Goal: Communication & Community: Answer question/provide support

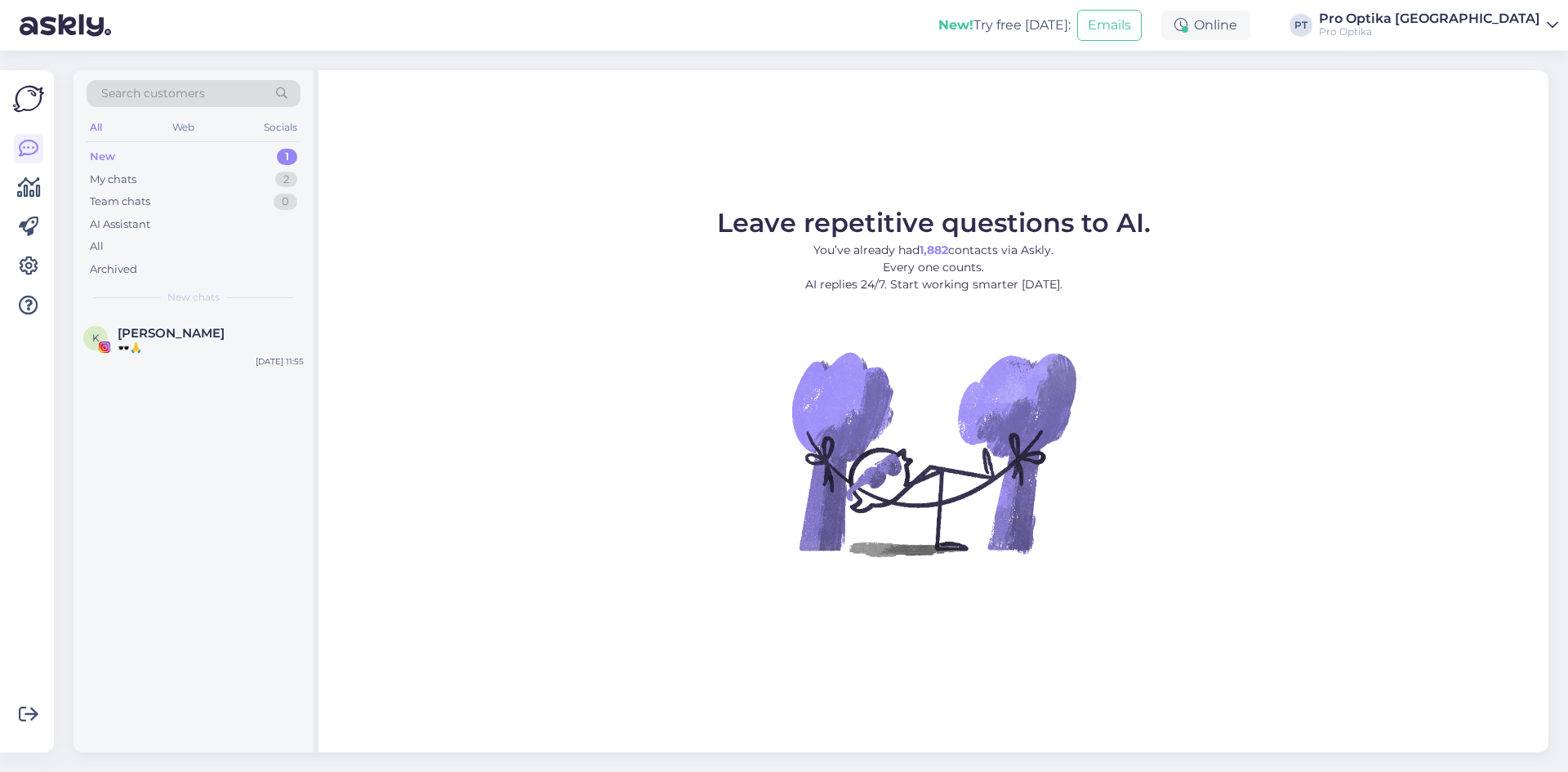
click at [174, 179] on div "My chats 2" at bounding box center [193, 179] width 214 height 23
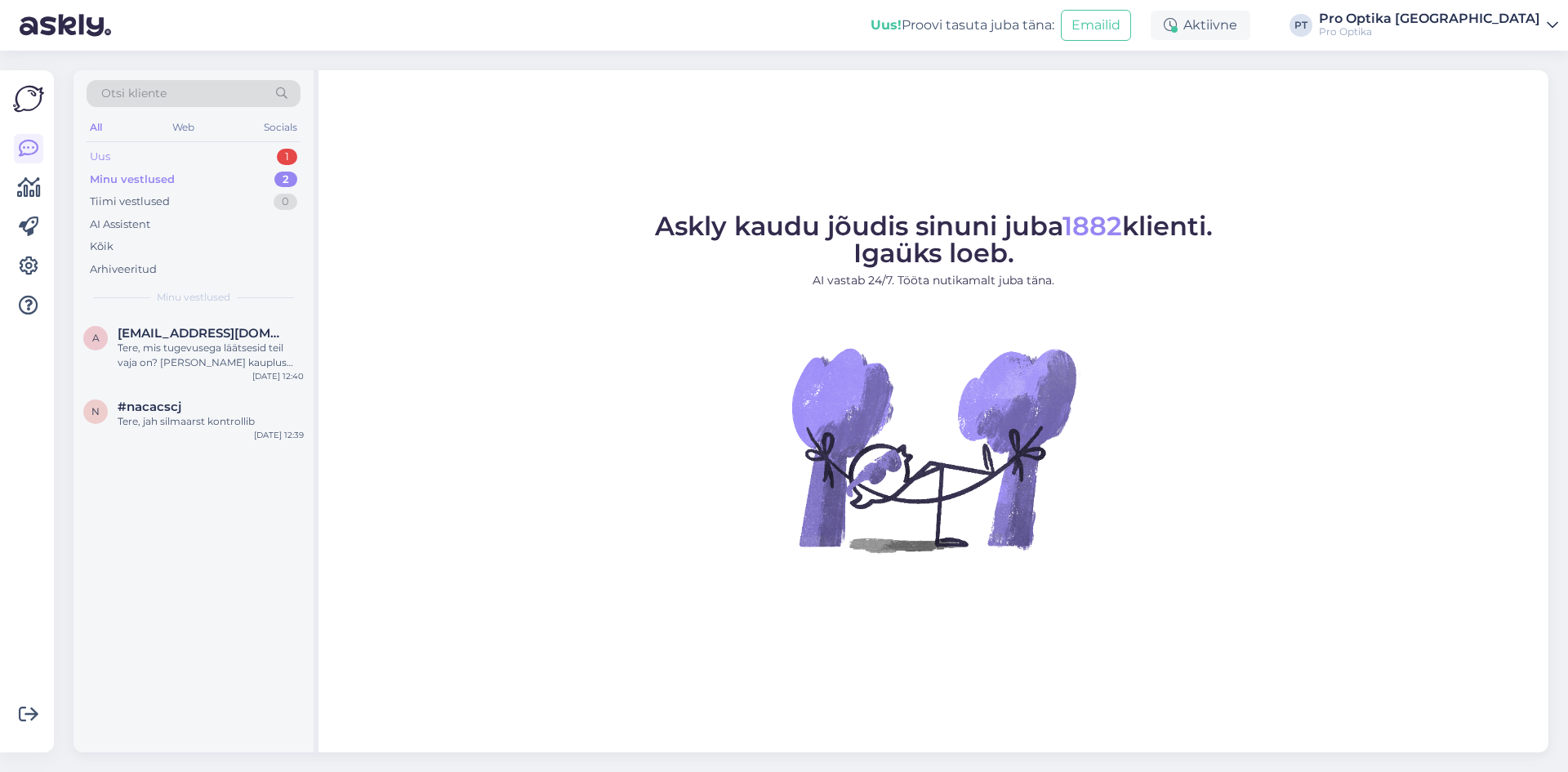
click at [158, 147] on div "Uus 1" at bounding box center [193, 157] width 214 height 23
click at [231, 190] on div "Tiimi vestlused 0" at bounding box center [193, 201] width 214 height 23
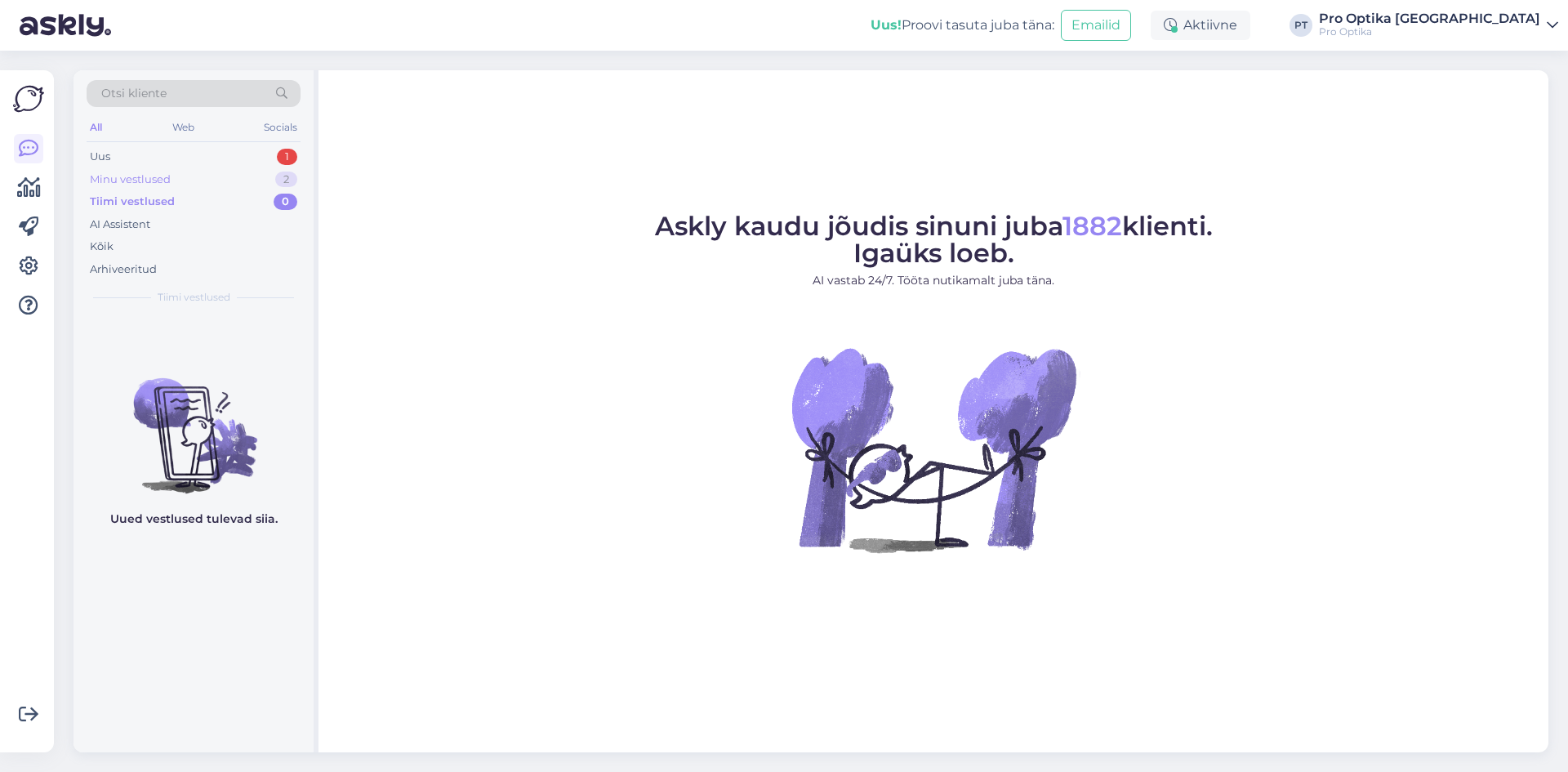
click at [205, 173] on div "Minu vestlused 2" at bounding box center [193, 179] width 214 height 23
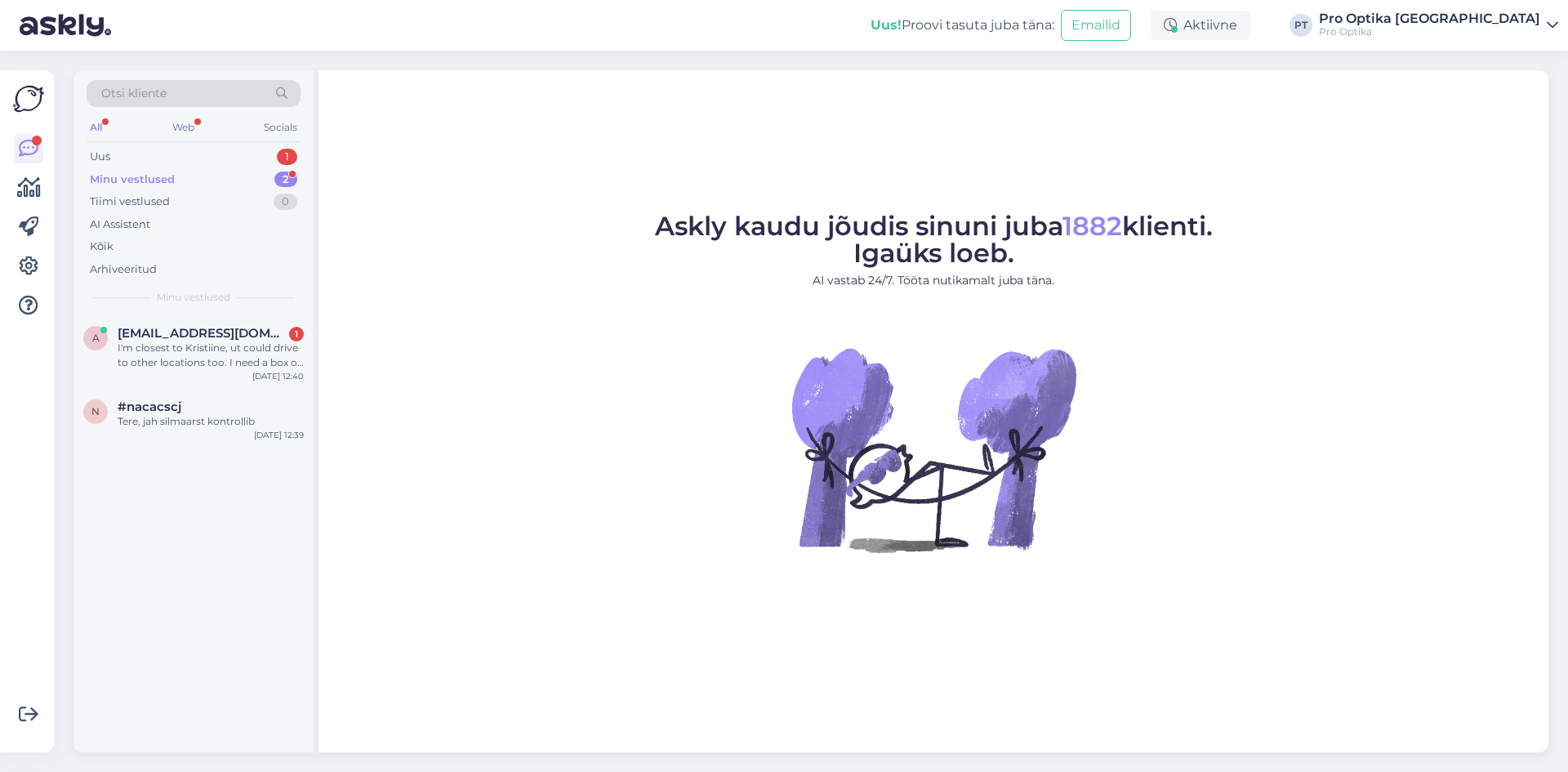
click at [272, 353] on div "I'm closest to Kristiine, ut could drive to other locations too. I need a box o…" at bounding box center [211, 356] width 186 height 30
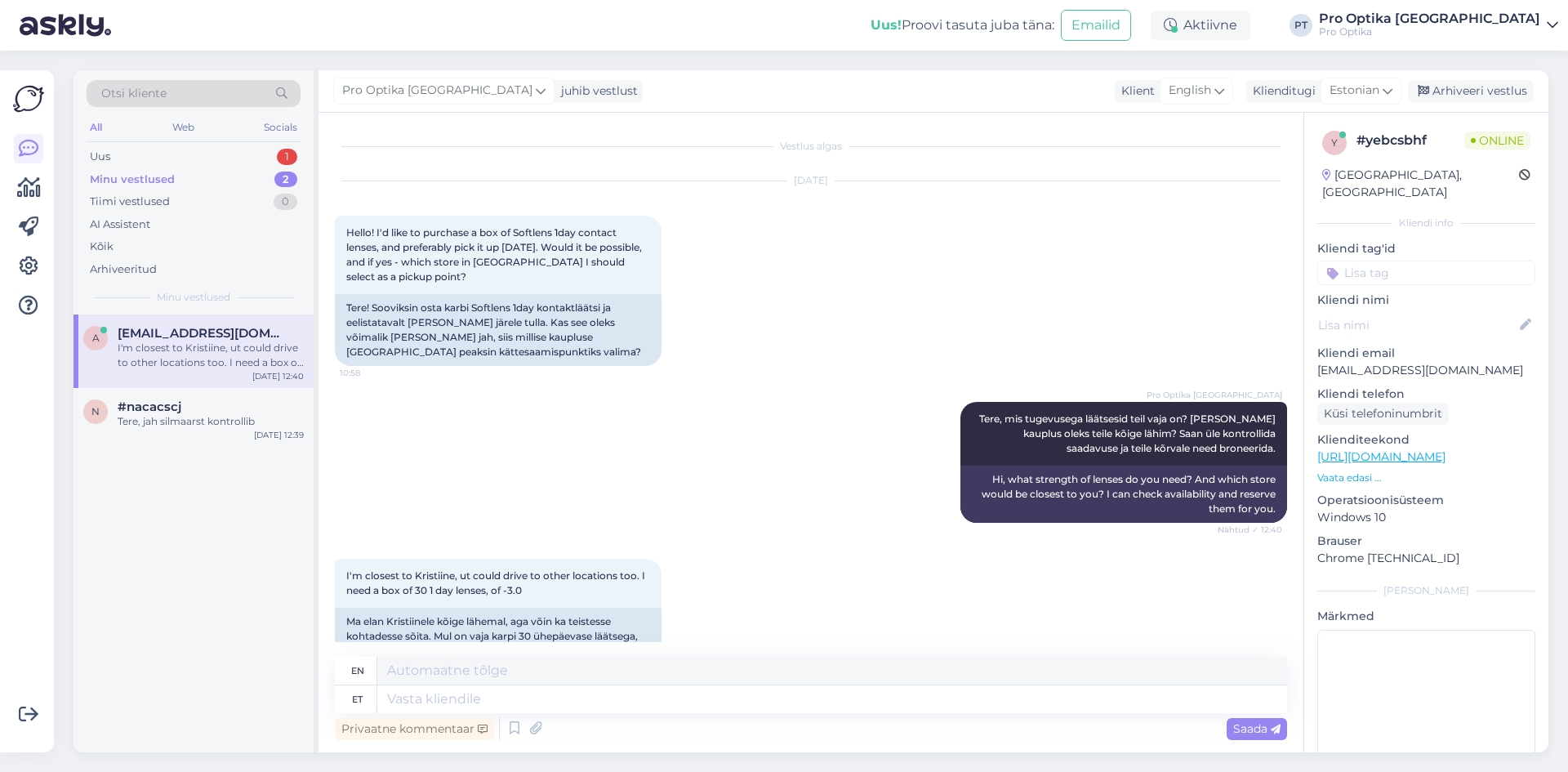
scroll to position [41, 0]
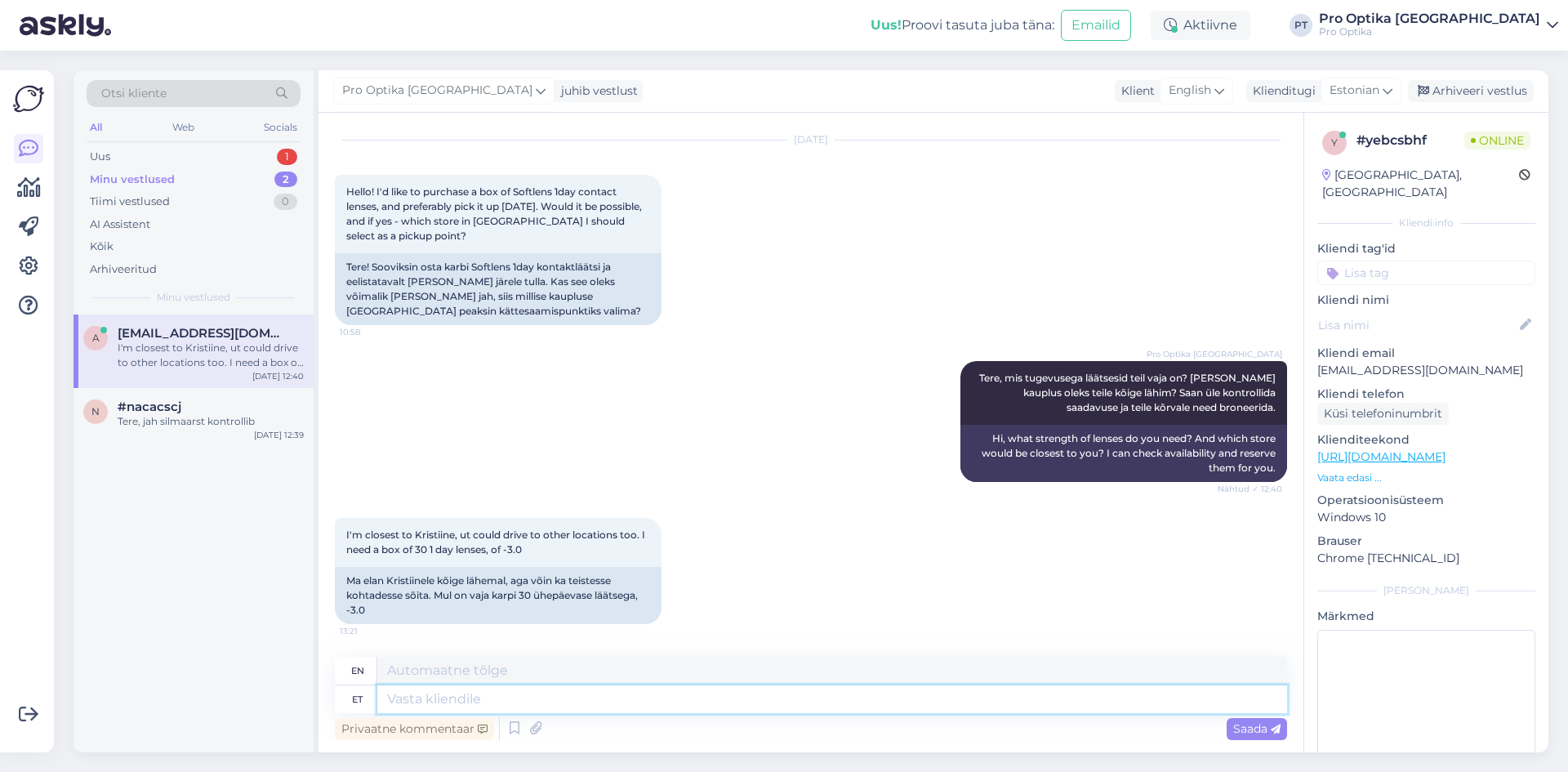
click at [605, 699] on textarea at bounding box center [833, 700] width 910 height 28
type textarea "r"
type textarea "Rocca a"
type textarea "Rock"
type textarea "Rocca al"
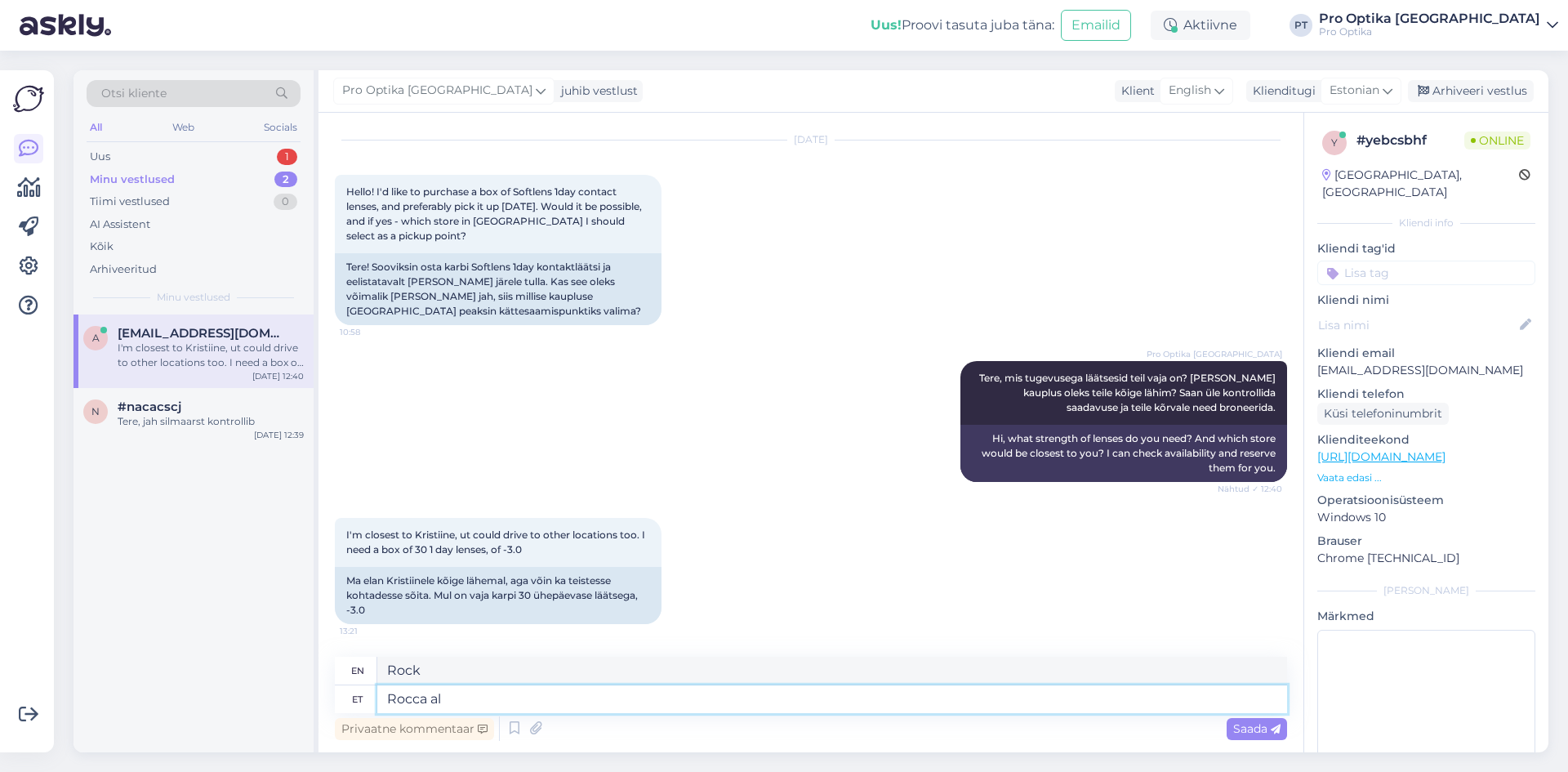
type textarea "Rocca al."
type textarea "[GEOGRAPHIC_DATA]"
type textarea "[GEOGRAPHIC_DATA] ja"
type textarea "[GEOGRAPHIC_DATA] and"
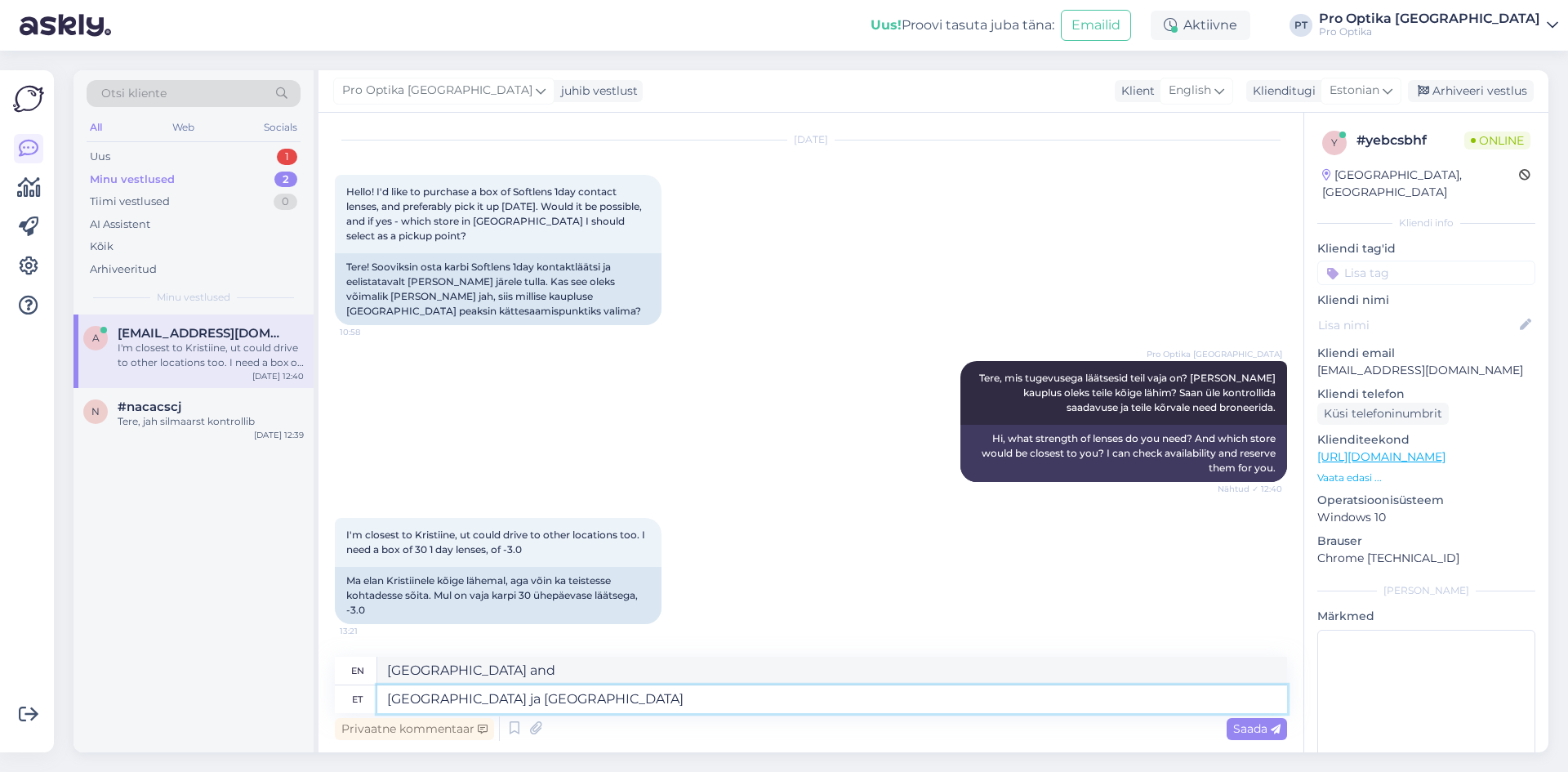
type textarea "[GEOGRAPHIC_DATA] ja [GEOGRAPHIC_DATA] t"
type textarea "[GEOGRAPHIC_DATA] and the Department Store"
type textarea "[GEOGRAPHIC_DATA] ja [GEOGRAPHIC_DATA] tn 4"
type textarea "[GEOGRAPHIC_DATA] and [GEOGRAPHIC_DATA]"
type textarea "[GEOGRAPHIC_DATA] ja [GEOGRAPHIC_DATA] tn 4"
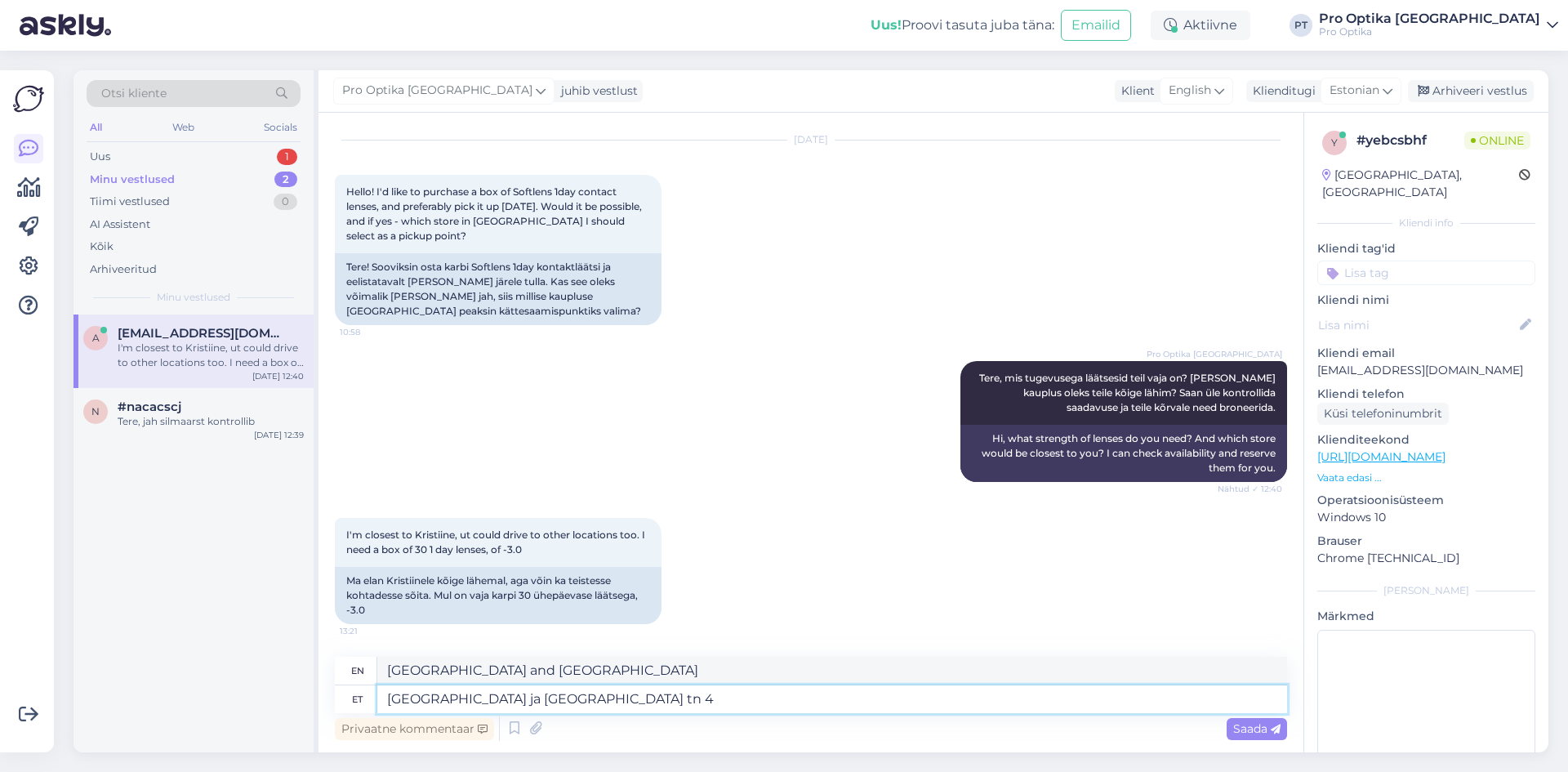
type textarea "[GEOGRAPHIC_DATA][STREET_ADDRESS]"
type textarea "[GEOGRAPHIC_DATA] ja [GEOGRAPHIC_DATA] tn 4 kaupluses"
type textarea "[GEOGRAPHIC_DATA] and [GEOGRAPHIC_DATA] 4 store"
type textarea "[GEOGRAPHIC_DATA] ja [GEOGRAPHIC_DATA] tn 4 kaupluses o"
type textarea "[GEOGRAPHIC_DATA] and [GEOGRAPHIC_DATA] tn 4 store"
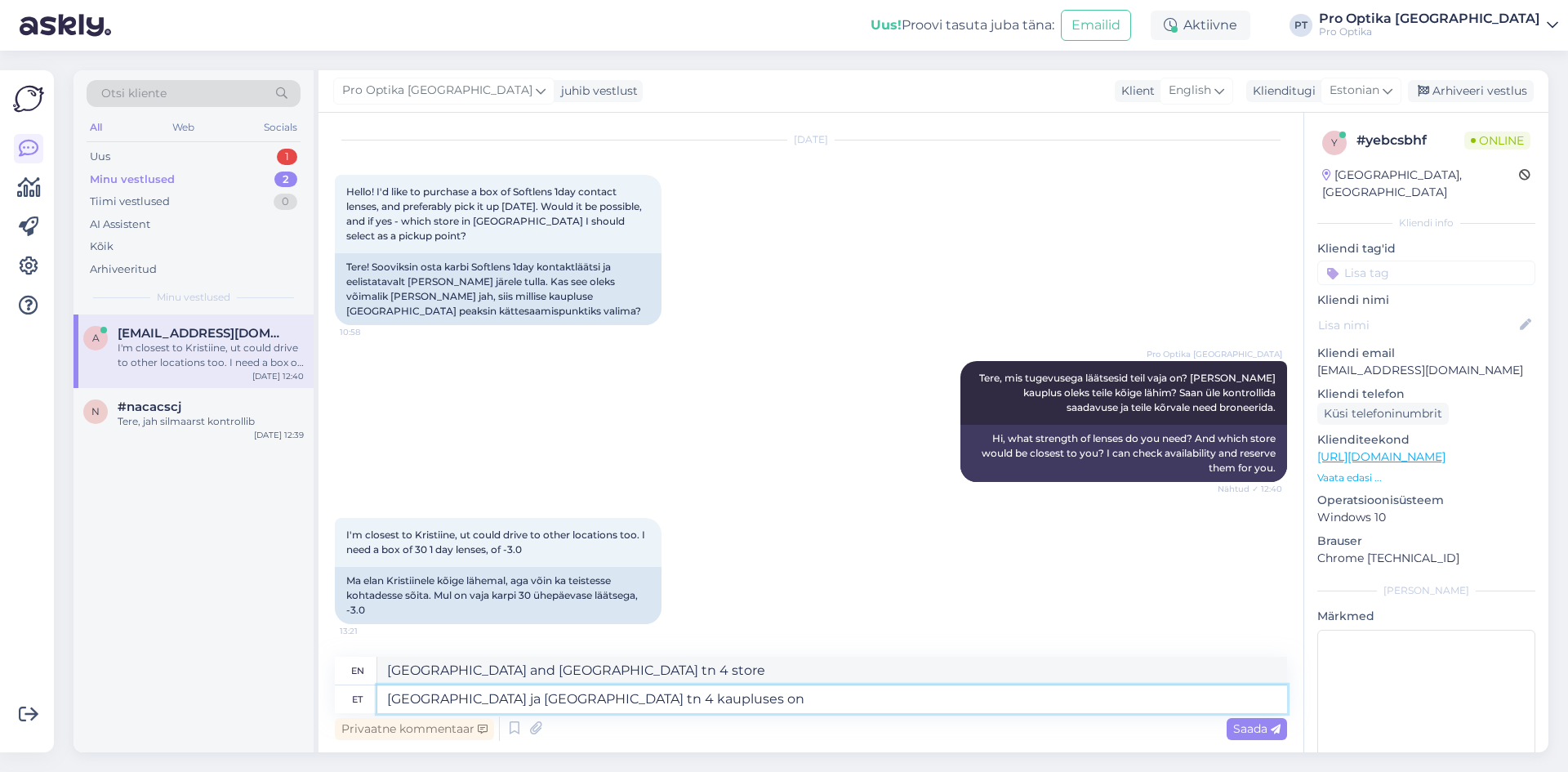
type textarea "[GEOGRAPHIC_DATA] ja [GEOGRAPHIC_DATA] tn 4 kaupluses on"
type textarea "[GEOGRAPHIC_DATA] and [GEOGRAPHIC_DATA] tn 4 stores have"
type textarea "[GEOGRAPHIC_DATA] ja [GEOGRAPHIC_DATA] tn 4 kaupluses on -3.00 t"
type textarea "[GEOGRAPHIC_DATA] and [GEOGRAPHIC_DATA] 4 stores have -3.00"
type textarea "[GEOGRAPHIC_DATA] ja [GEOGRAPHIC_DATA] tn 4 kaupluses on -3.00 tugevusega"
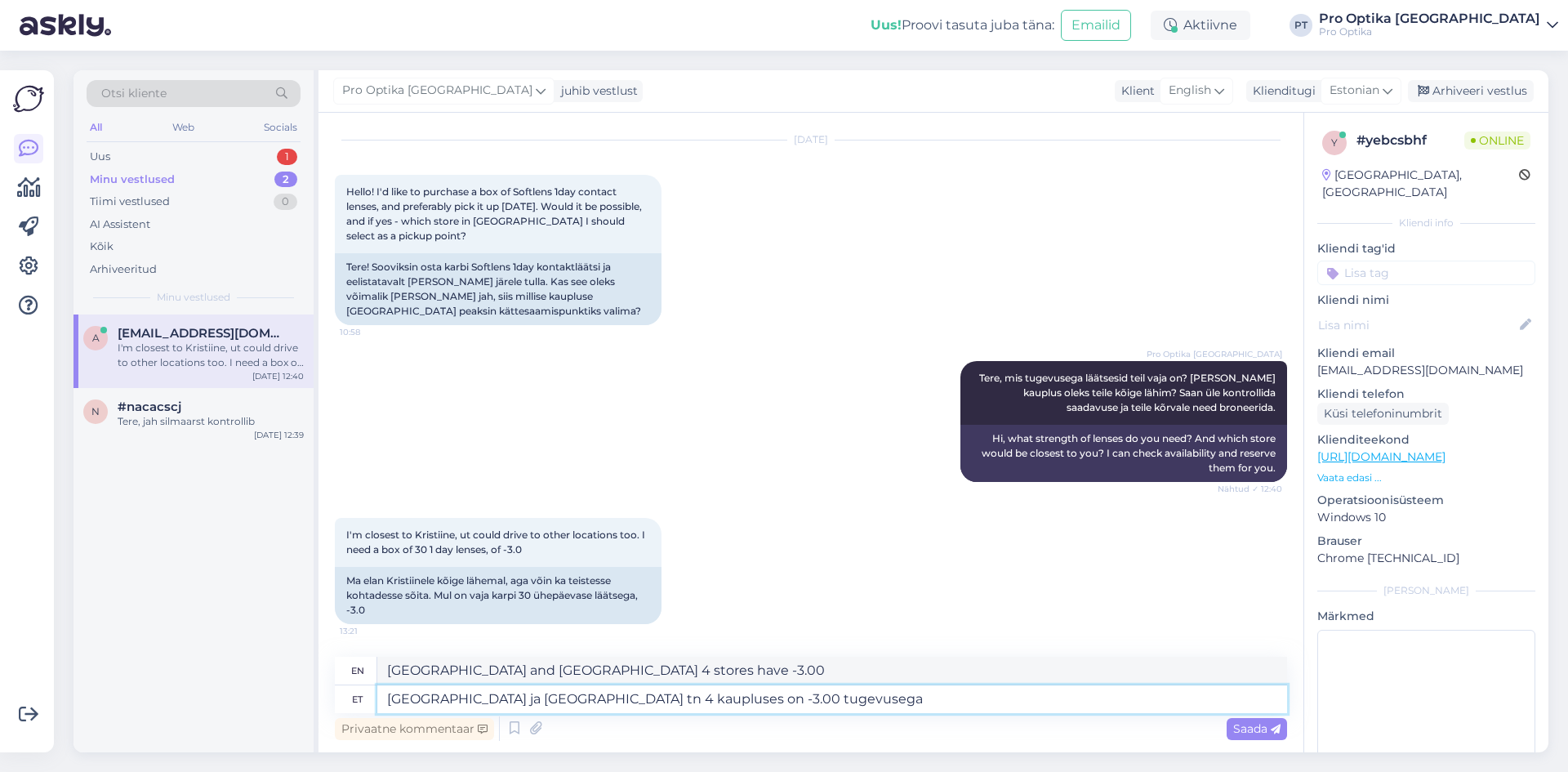
type textarea "[GEOGRAPHIC_DATA] and [GEOGRAPHIC_DATA] tn 4 stores have a strength of -3.00"
type textarea "[GEOGRAPHIC_DATA] ja [GEOGRAPHIC_DATA] tn 4 kaupluses on -3.00 tugevusega olemas"
click at [1243, 731] on span "Saada" at bounding box center [1258, 728] width 48 height 15
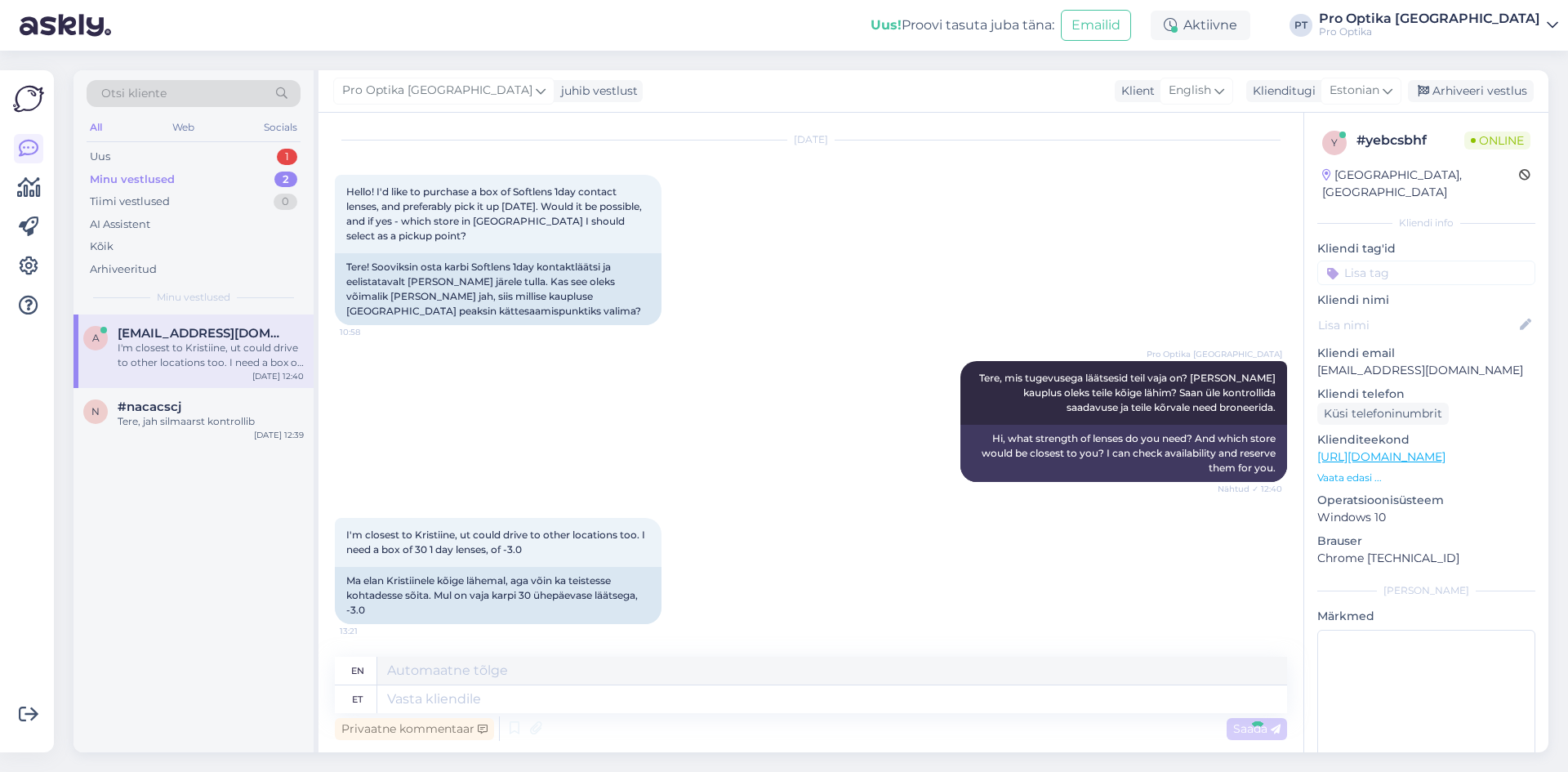
scroll to position [168, 0]
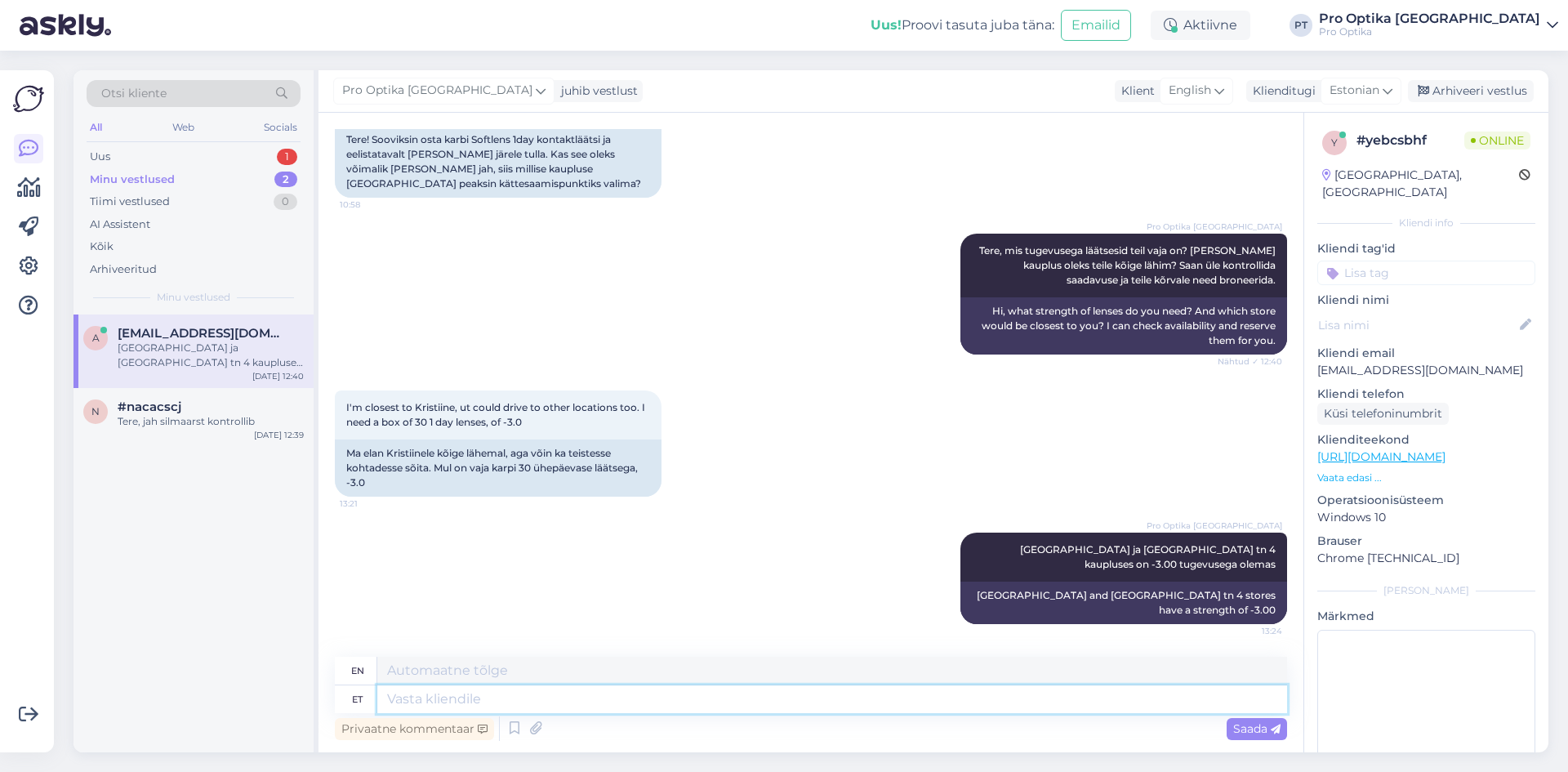
click at [839, 697] on textarea at bounding box center [833, 700] width 910 height 28
type textarea "\"
type textarea "Millisesse k"
type textarea "To which"
type textarea "Millisesse kauplusesse p"
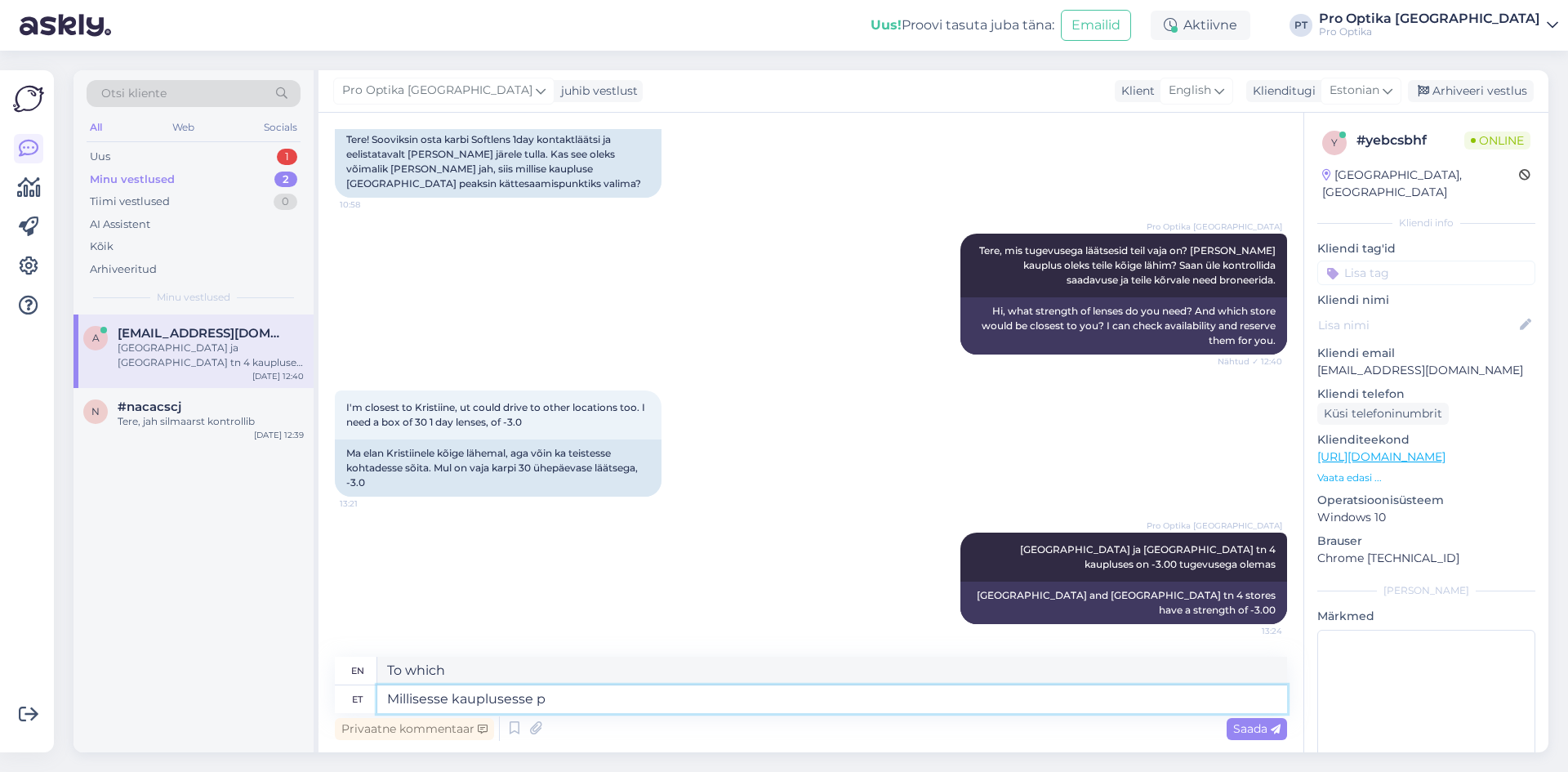
type textarea "Which store?"
type textarea "Millisesse kauplusesse plaanite m"
type textarea "Which store are you planning to go to?"
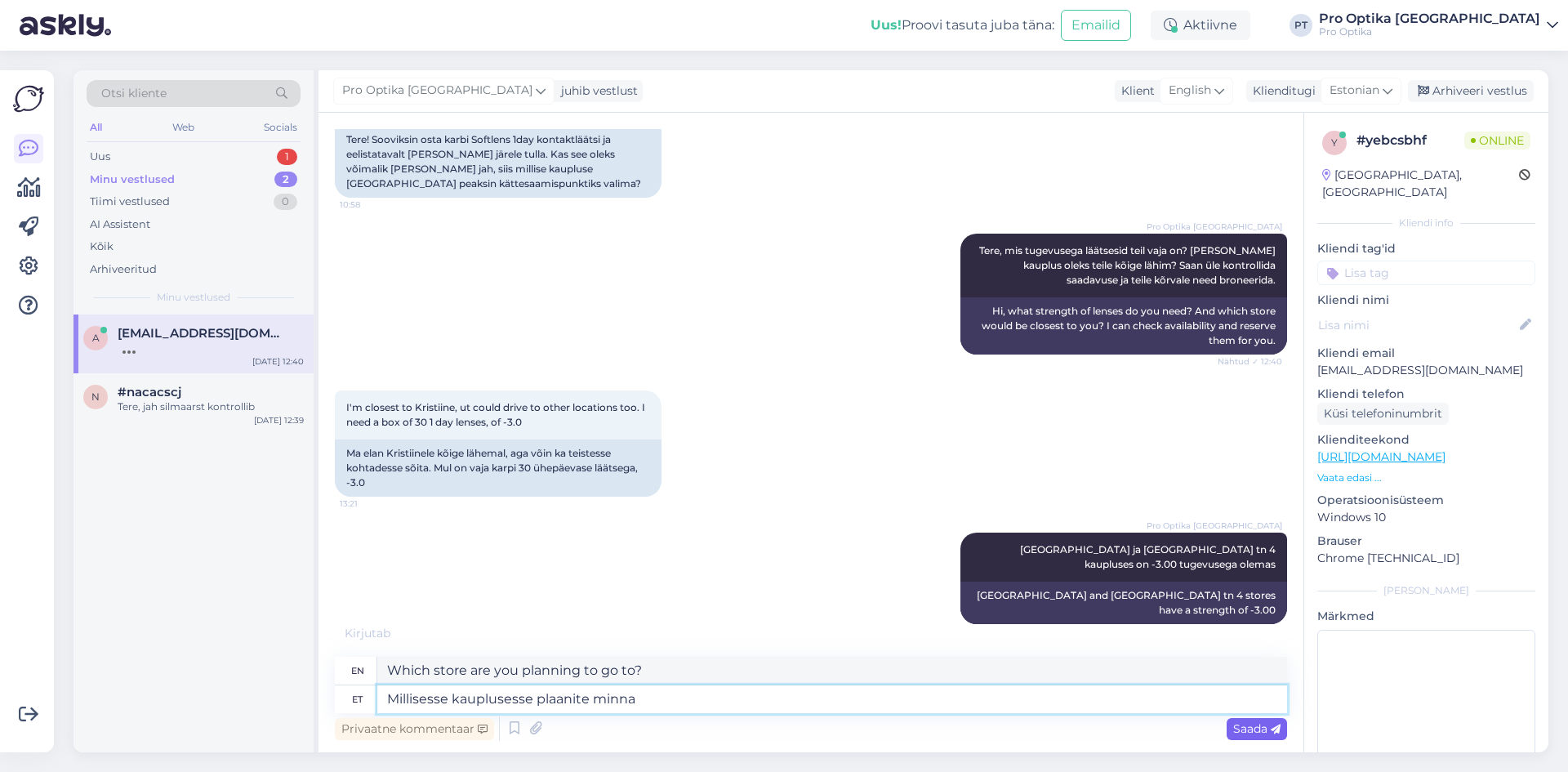
type textarea "Millisesse kauplusesse plaanite minna"
click at [1259, 725] on span "Saada" at bounding box center [1258, 728] width 48 height 15
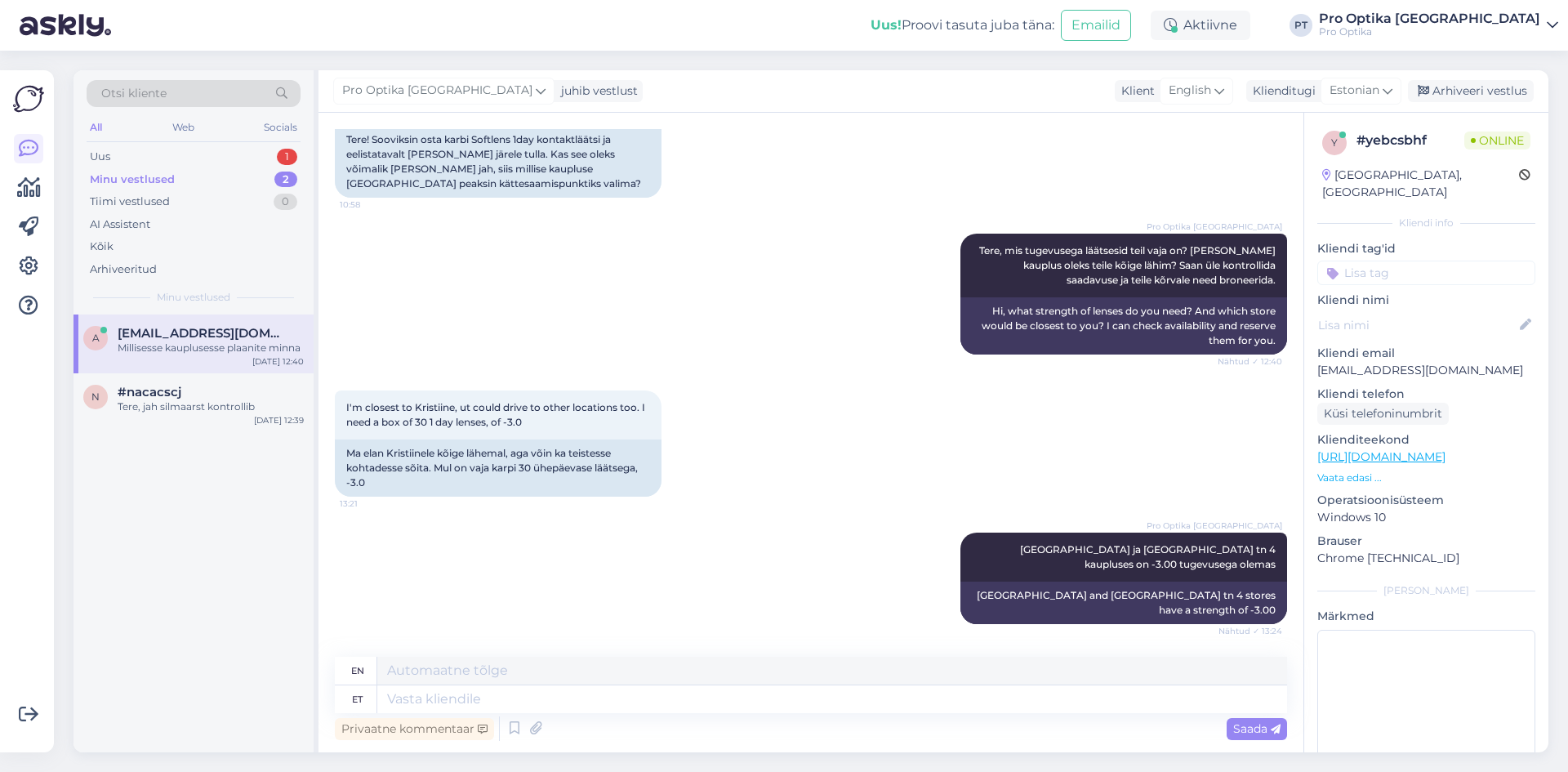
scroll to position [267, 0]
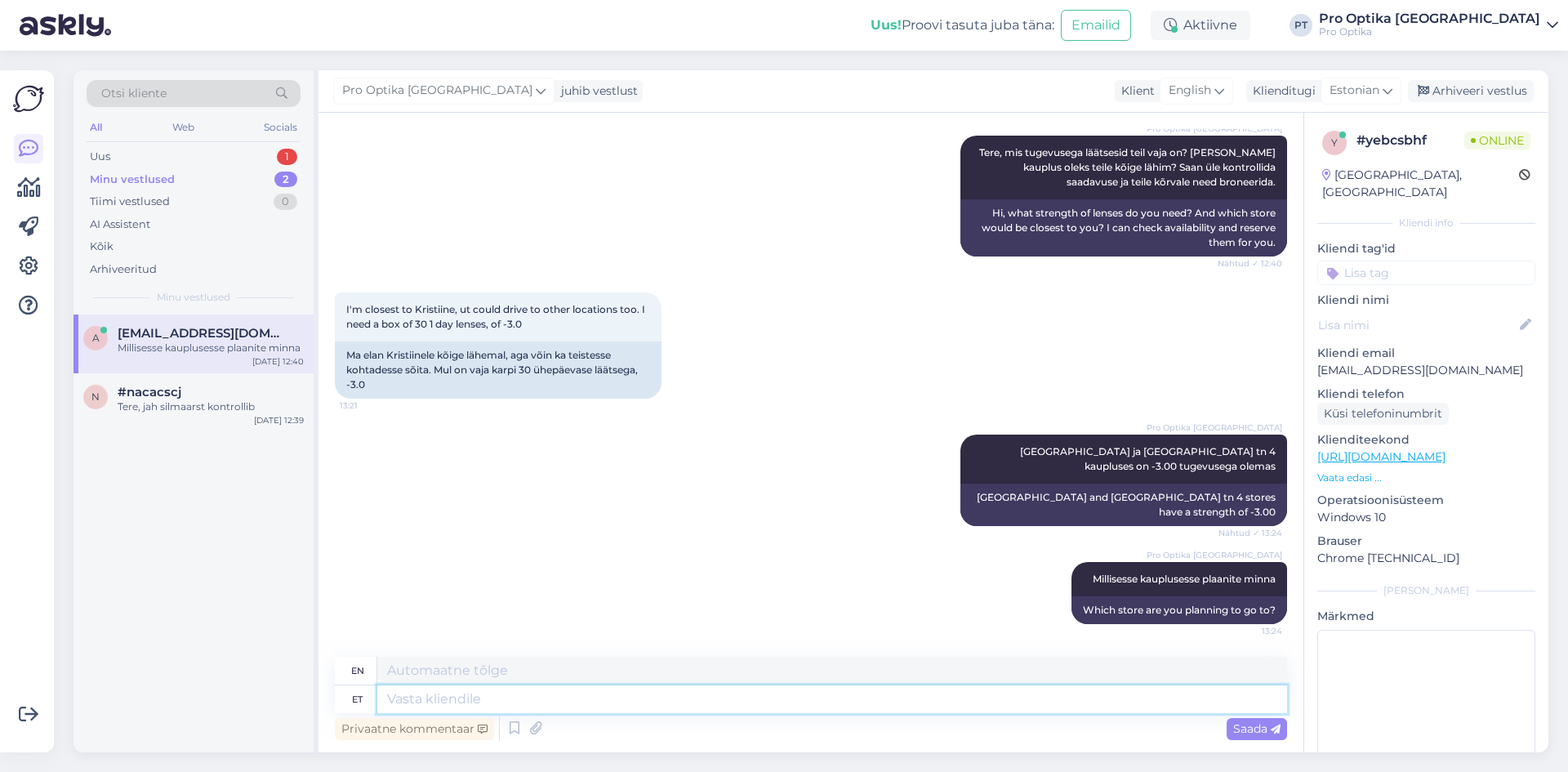
click at [735, 704] on textarea at bounding box center [833, 700] width 910 height 28
type textarea "Saan"
type textarea "I can"
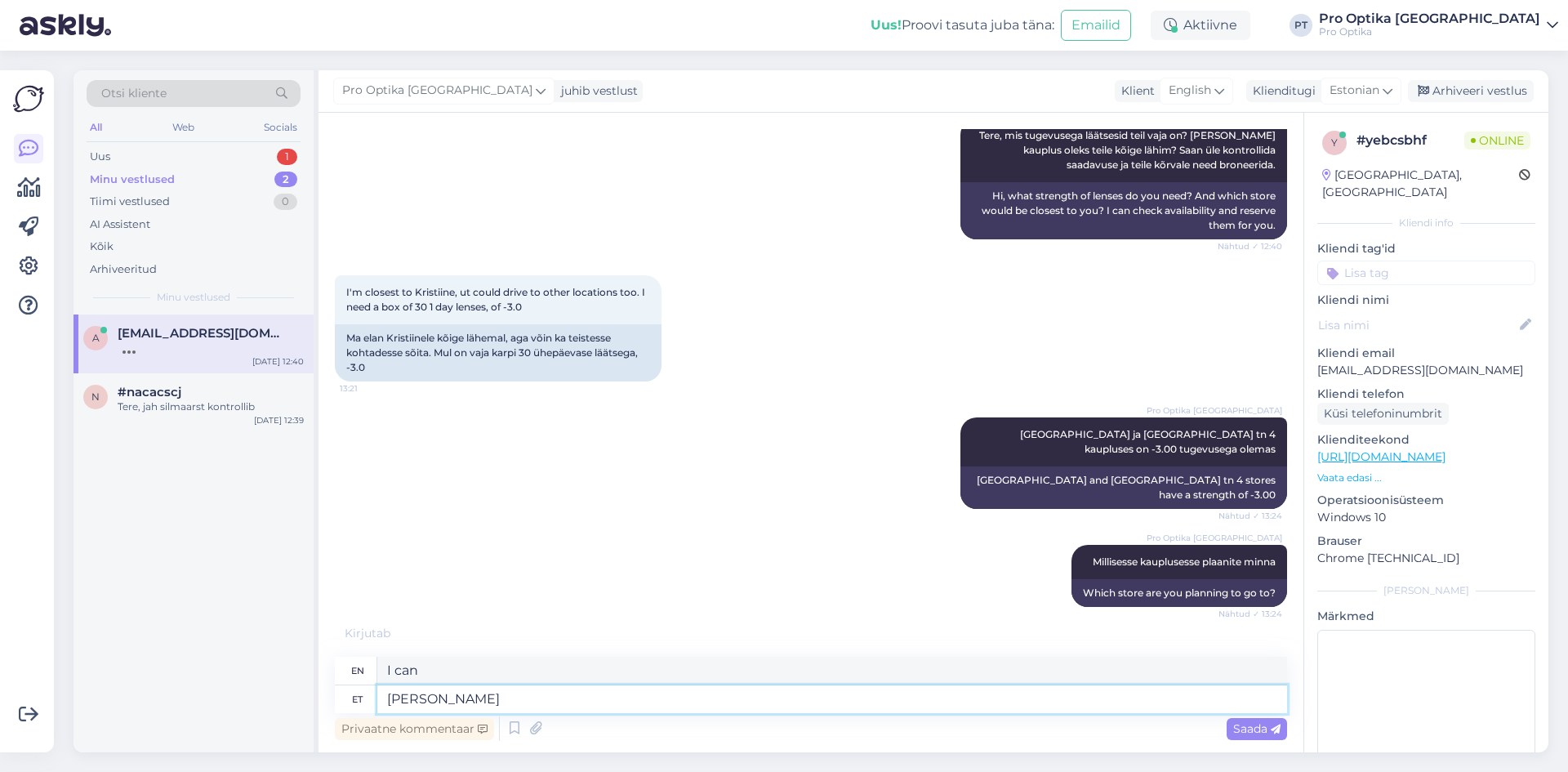
type textarea "[PERSON_NAME]"
type textarea "Can I ask?"
type textarea "[PERSON_NAME]"
type textarea "I can ask them."
type textarea "Saan [PERSON_NAME] teile b"
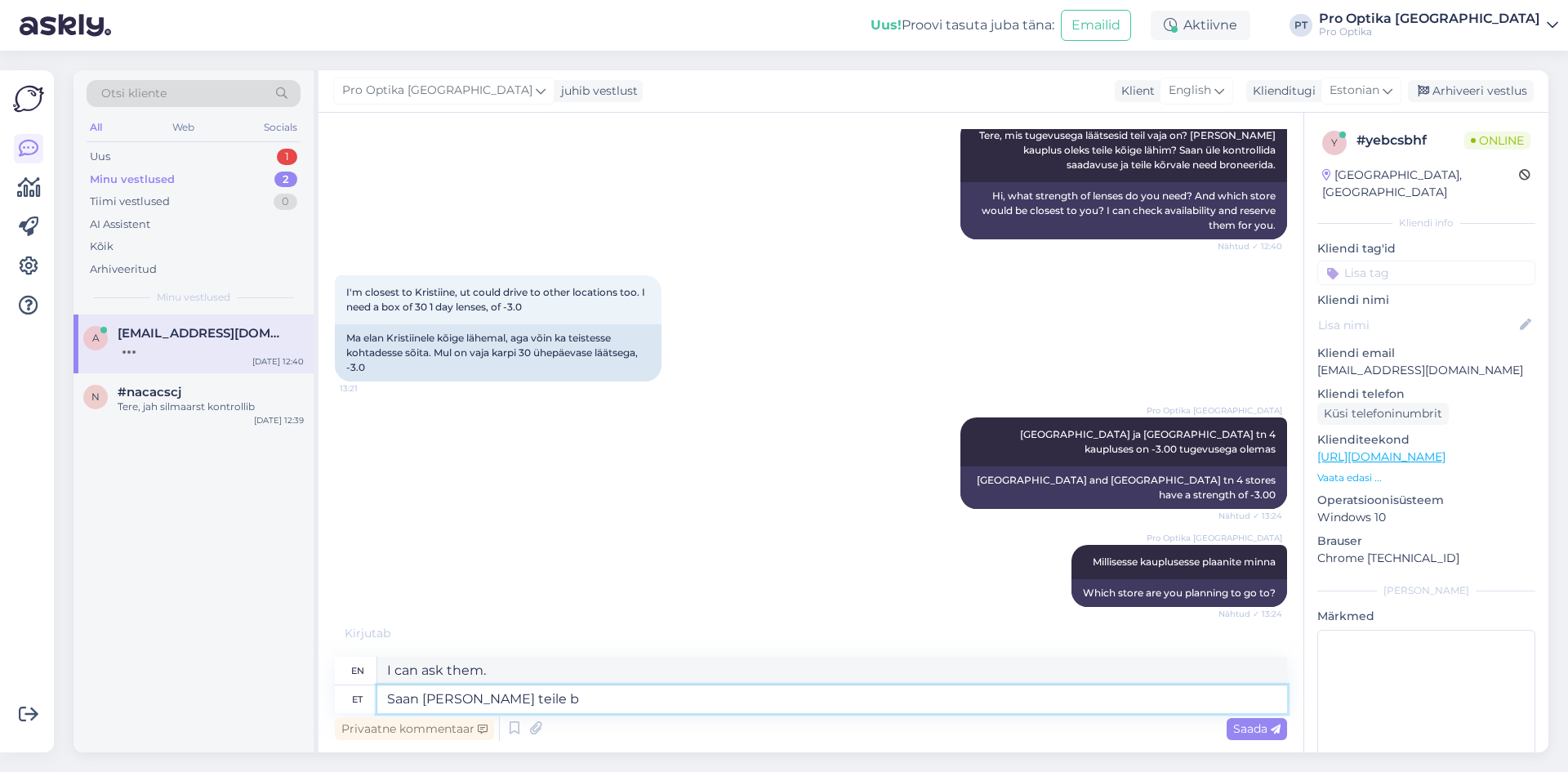
type textarea "I can ask them for you."
type textarea "[PERSON_NAME] teile broneerida"
type textarea "I can ask them to book for you."
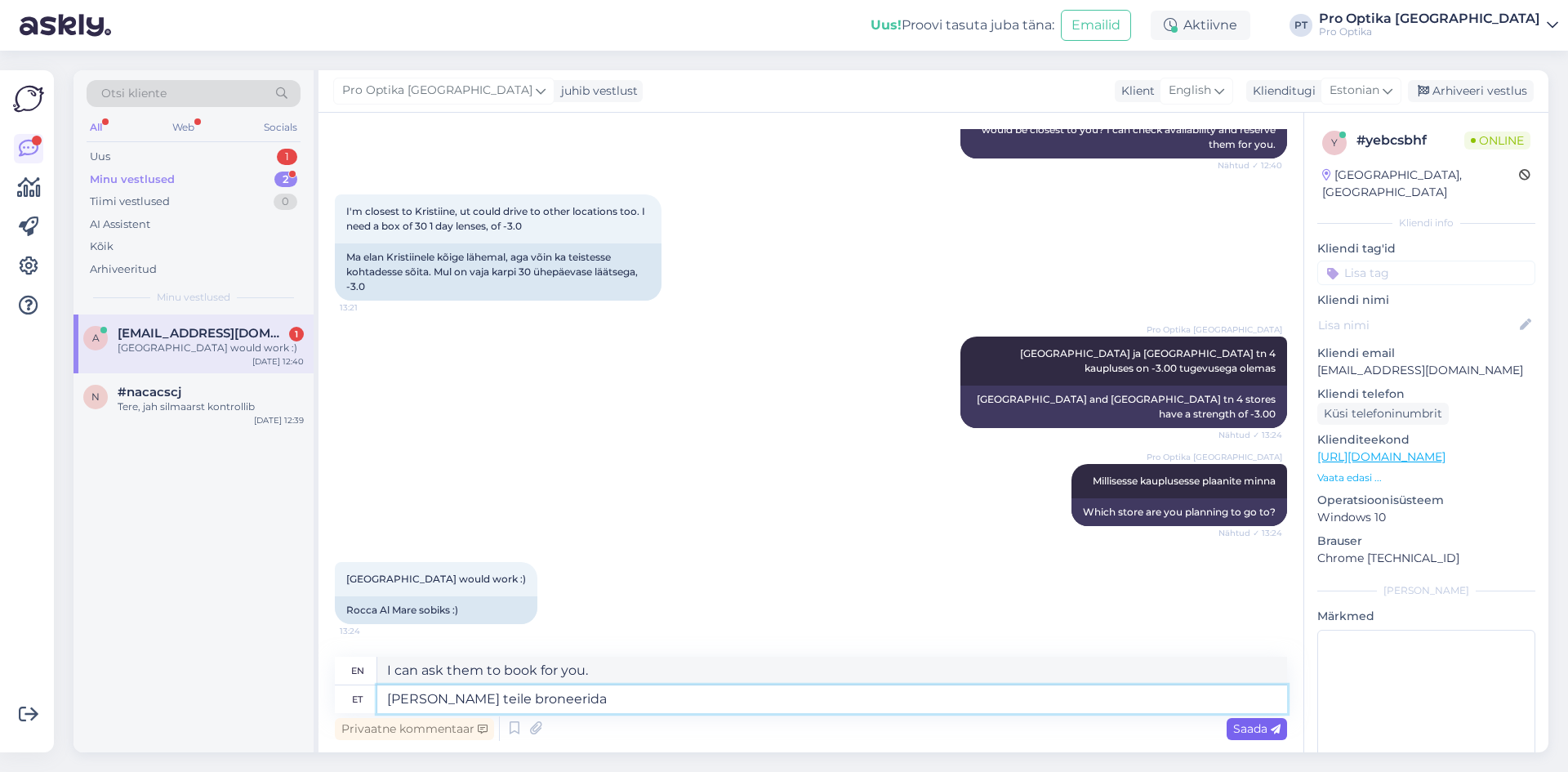
type textarea "[PERSON_NAME] teile broneerida"
click at [1242, 726] on span "Saada" at bounding box center [1258, 728] width 48 height 15
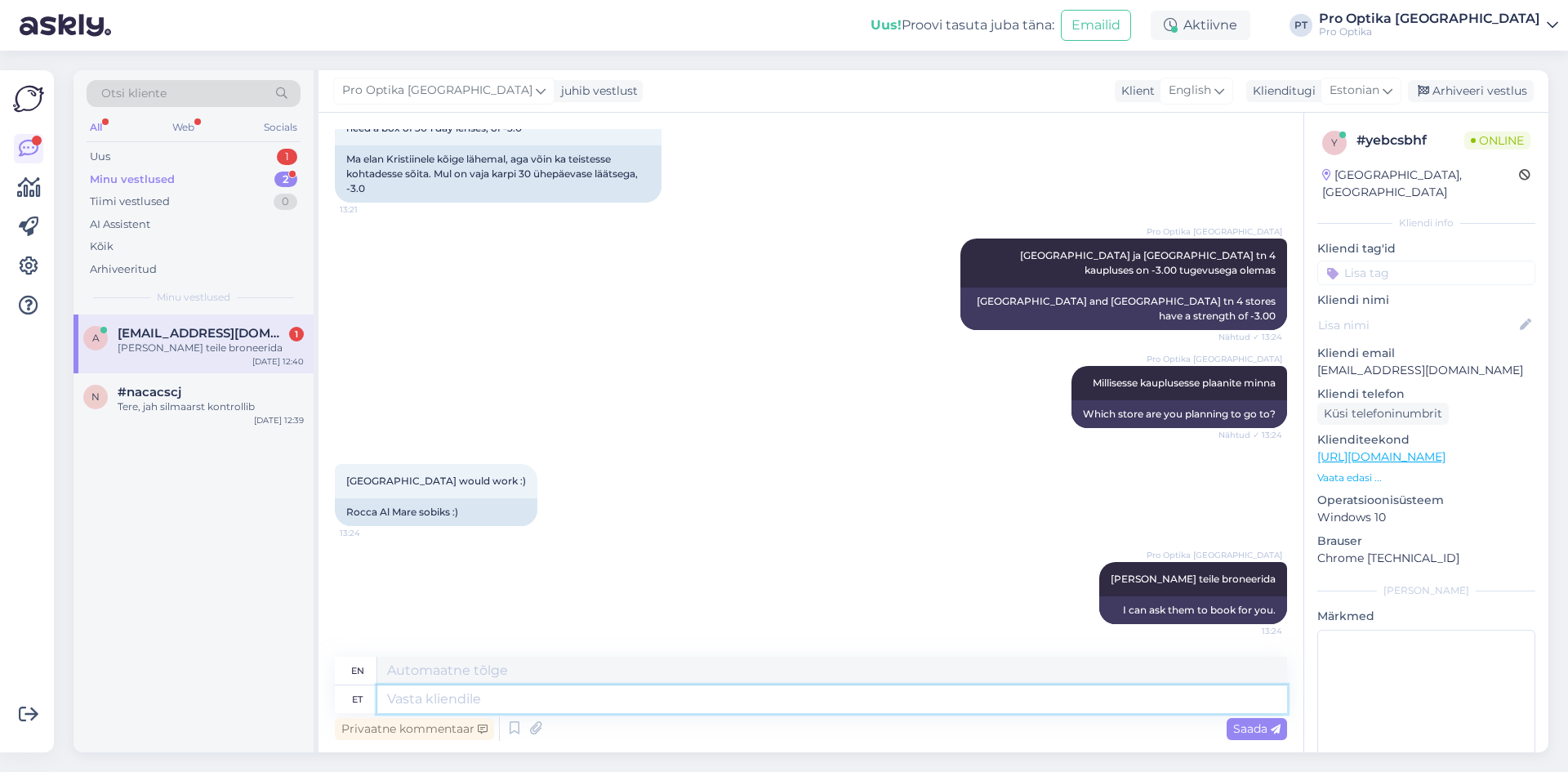
click at [447, 706] on textarea at bounding box center [833, 700] width 910 height 28
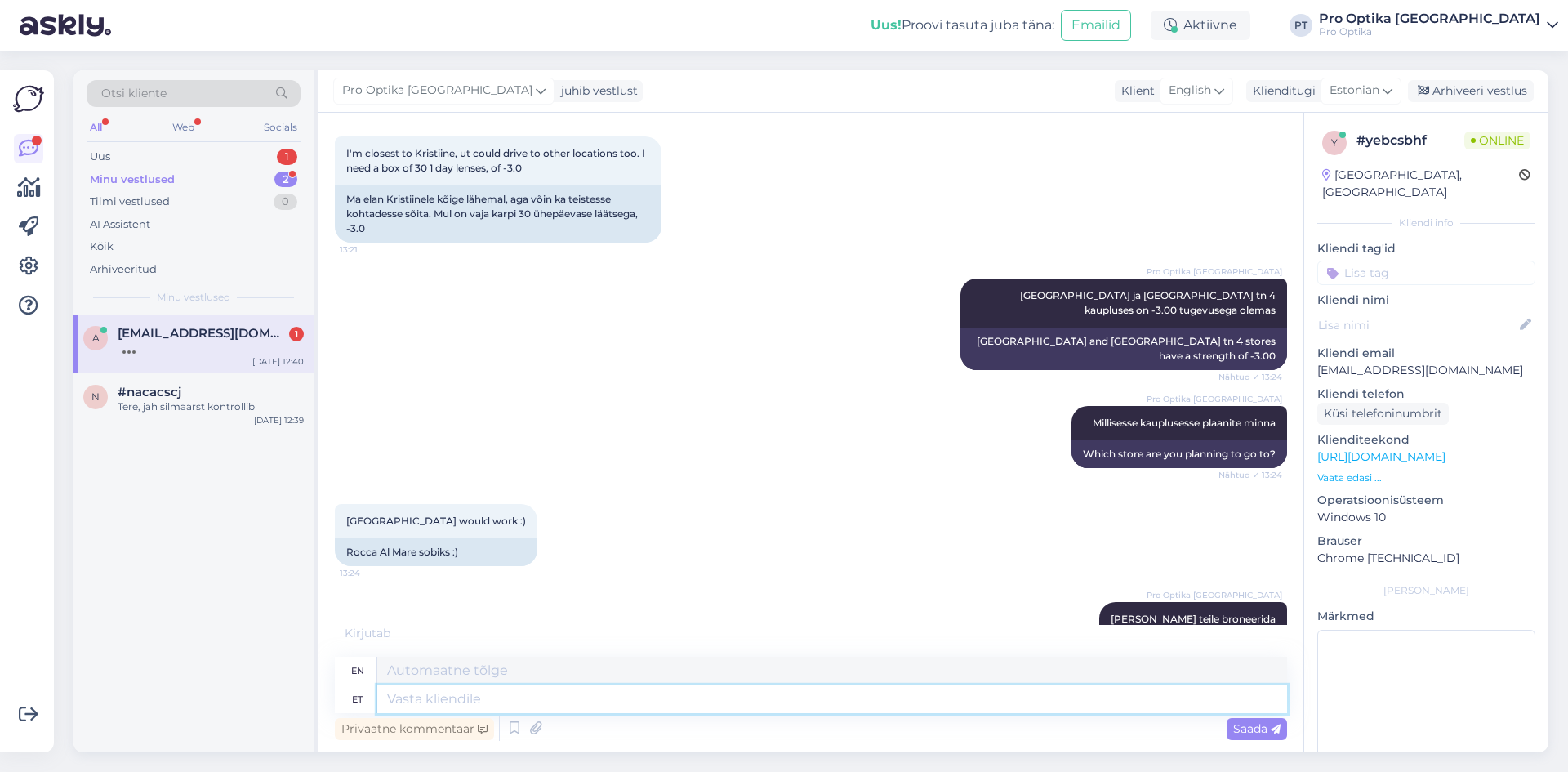
scroll to position [480, 0]
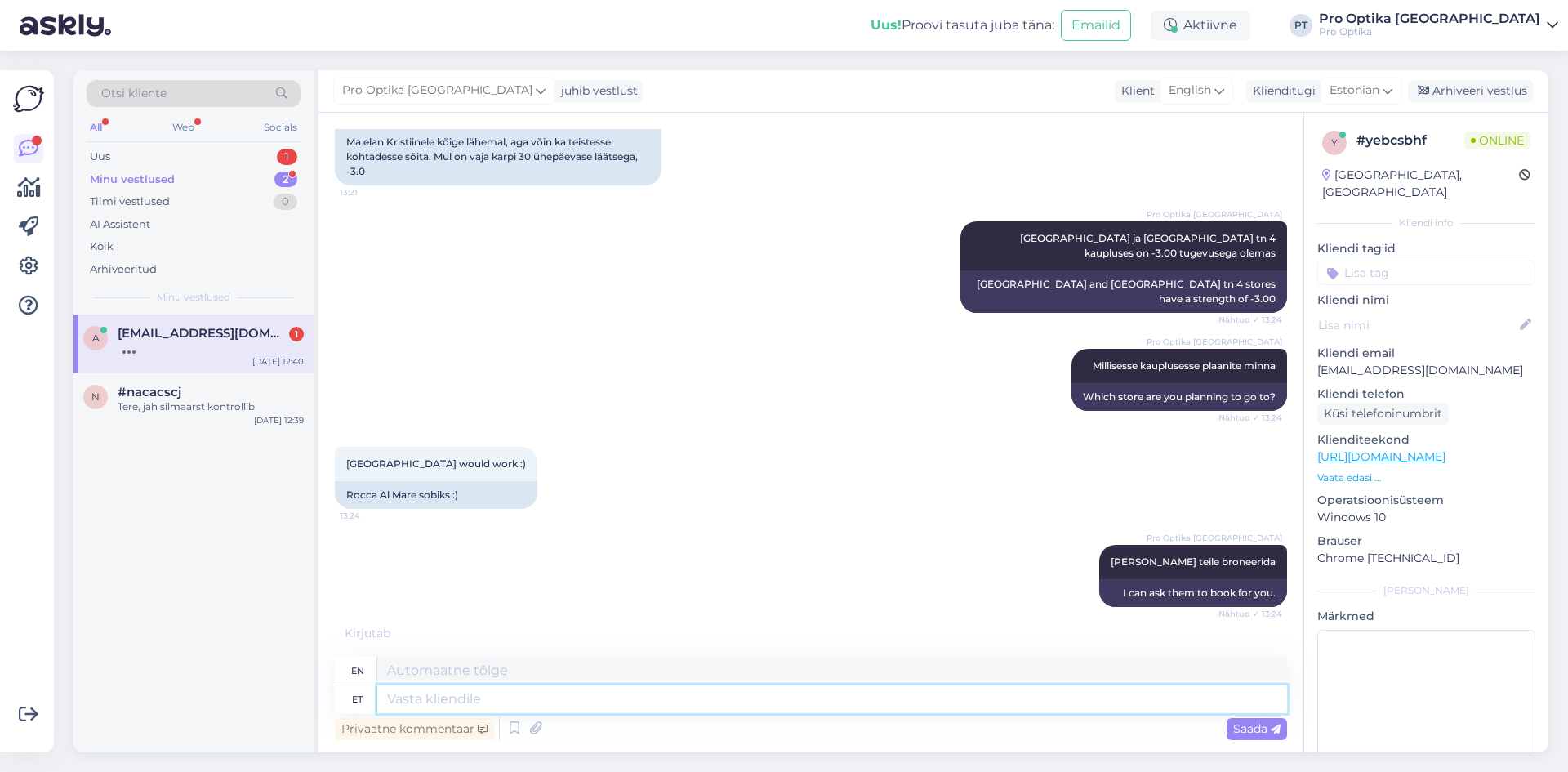
click at [560, 691] on textarea at bounding box center [833, 700] width 910 height 28
type textarea "Kuidas"
type textarea "How"
type textarea "Kuidas on"
type textarea "How are you?"
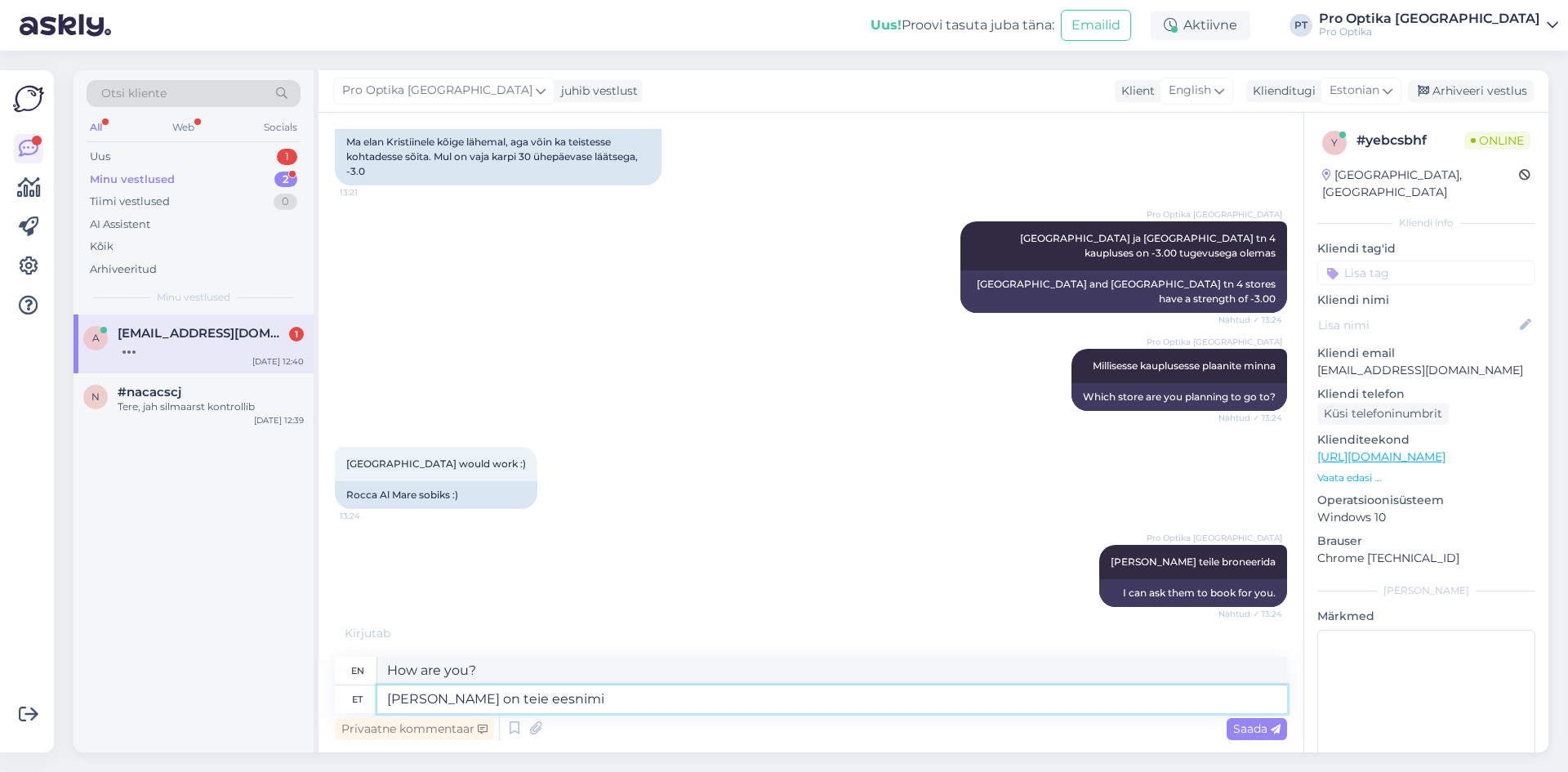
type textarea "[PERSON_NAME] on teie eesnimi_"
type textarea "What is your first name_?"
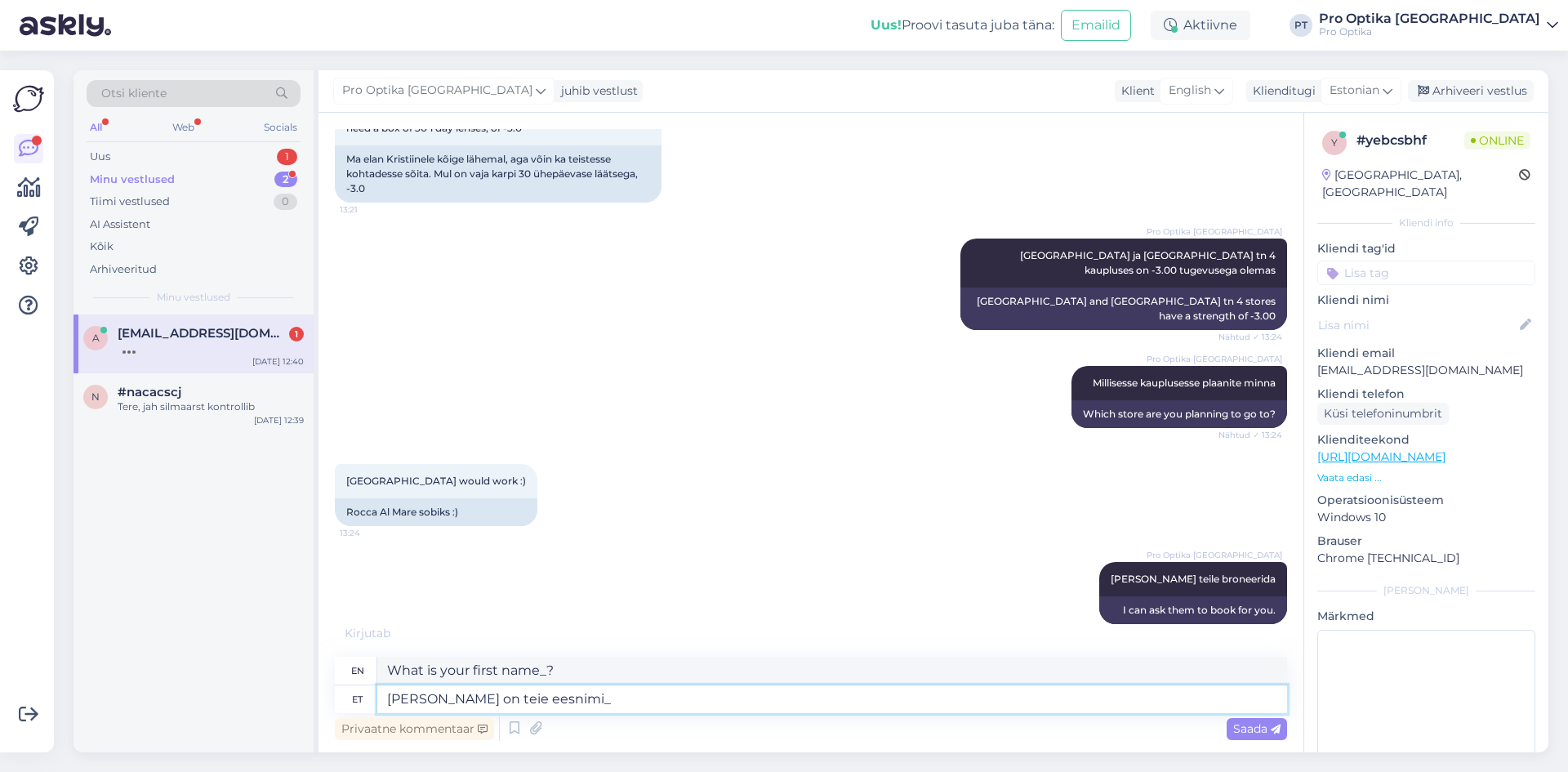
type textarea "[PERSON_NAME] on teie eesnimi"
type textarea "What is your first name?"
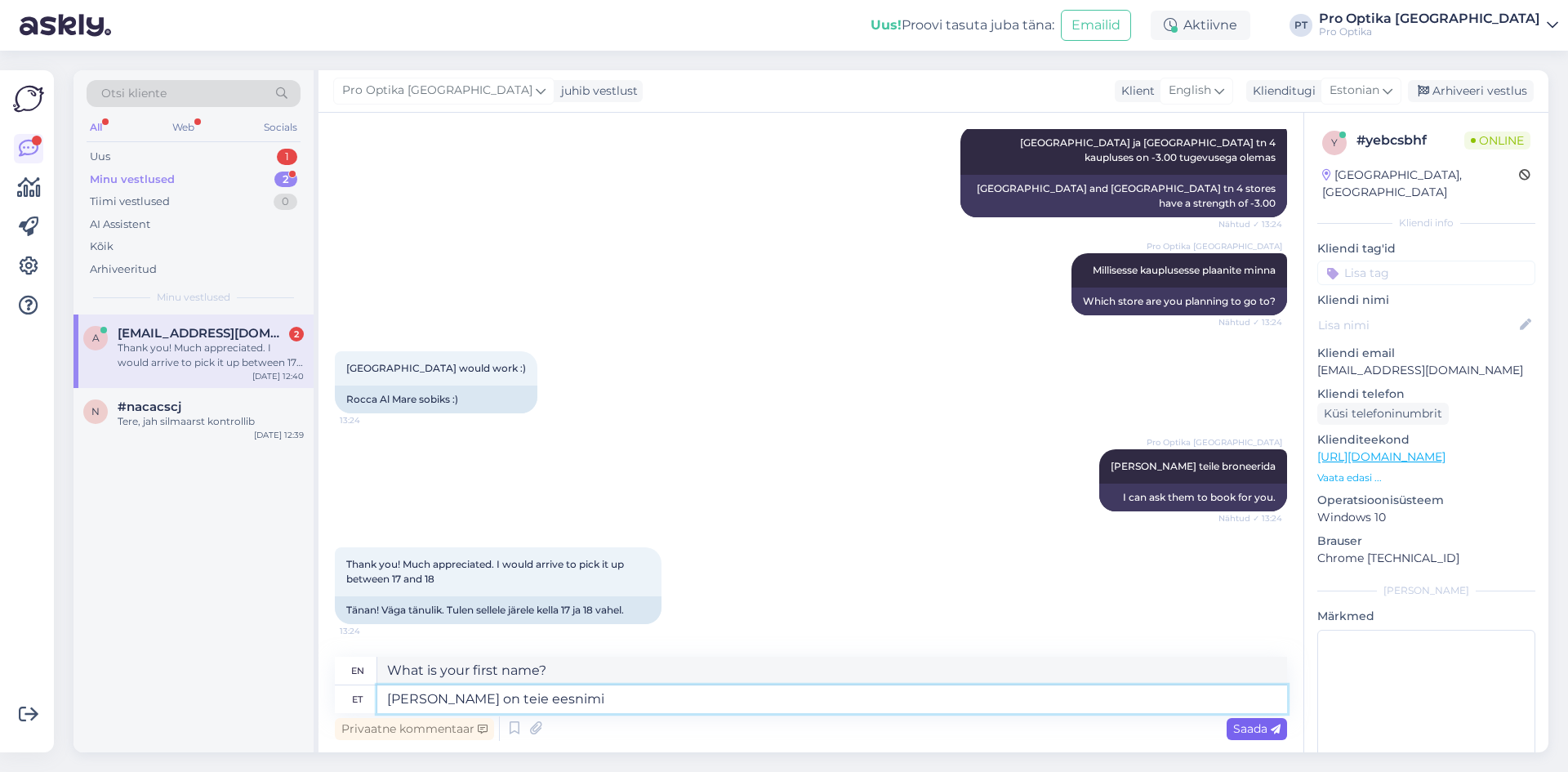
type textarea "[PERSON_NAME] on teie eesnimi"
click at [1234, 731] on span "Saada" at bounding box center [1258, 728] width 48 height 15
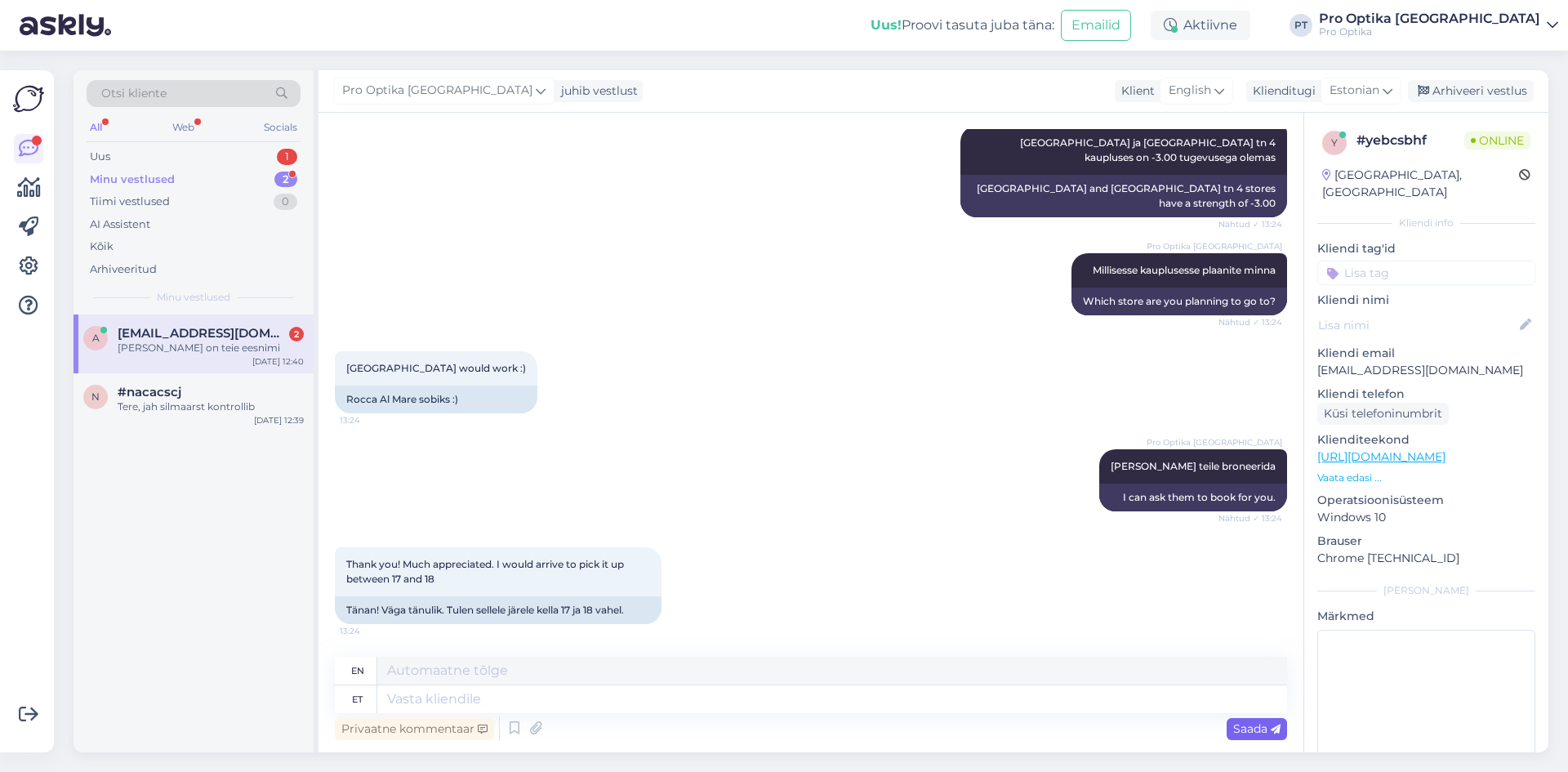
scroll to position [673, 0]
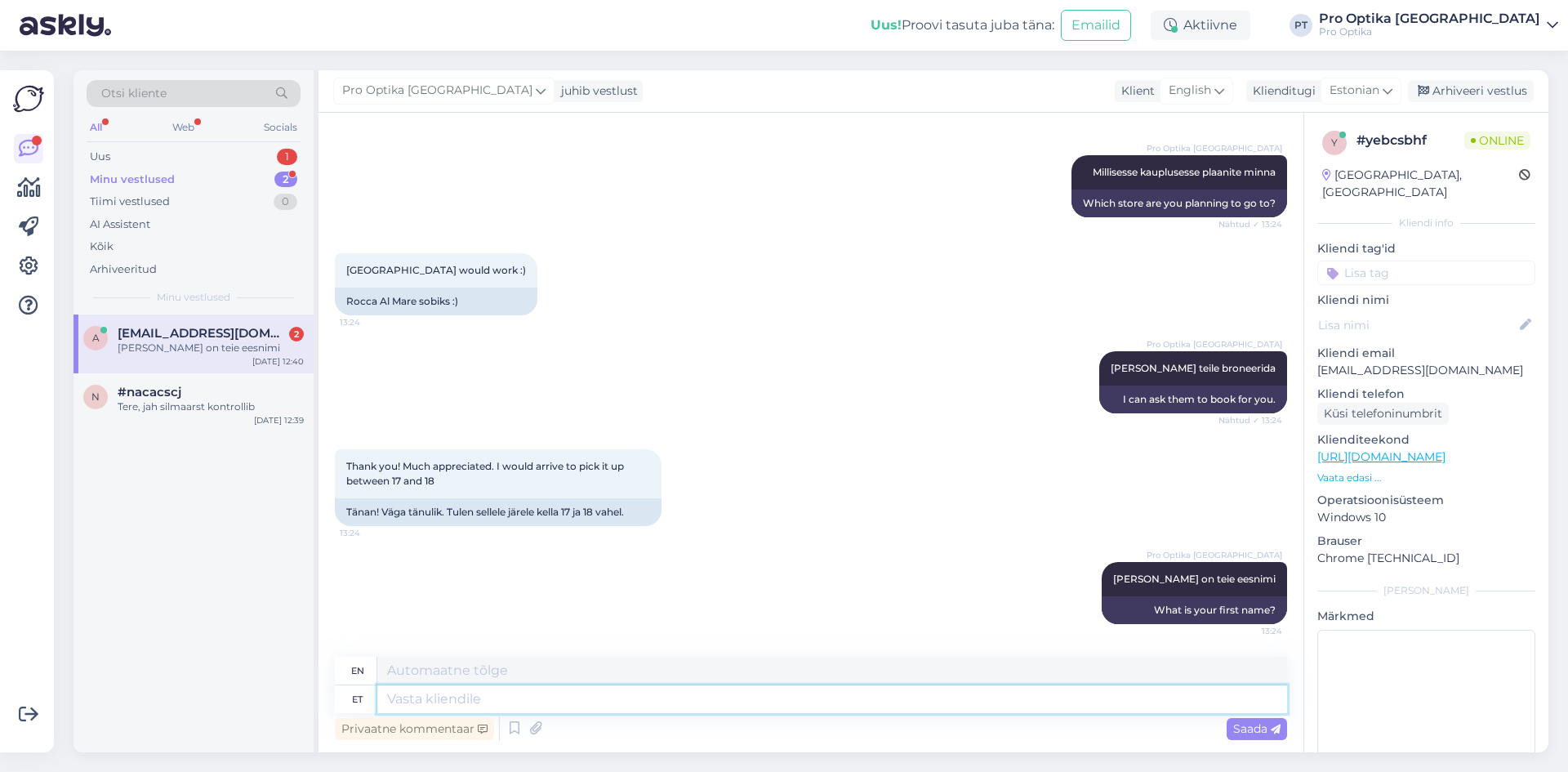
click at [612, 705] on textarea at bounding box center [833, 700] width 910 height 28
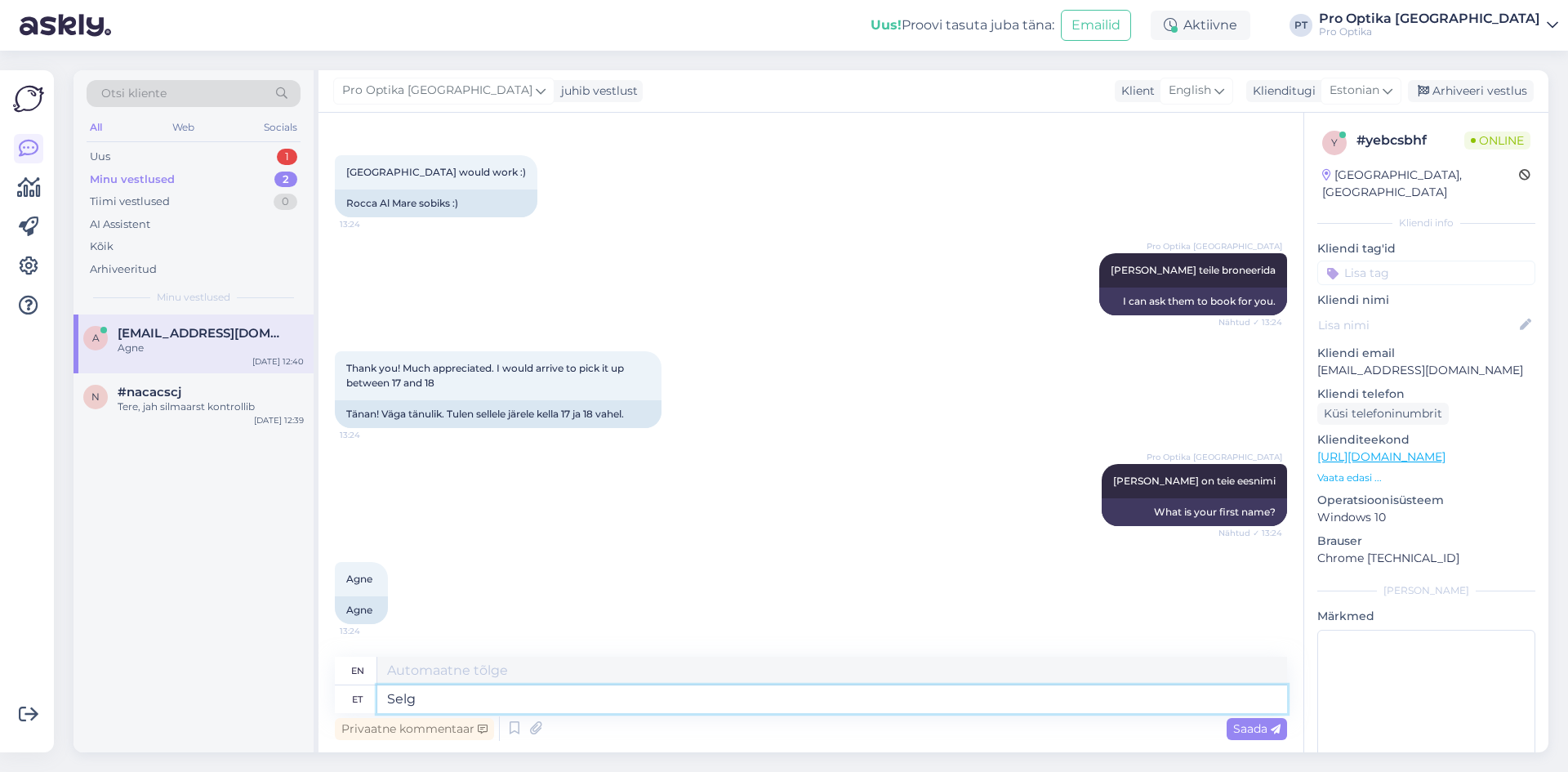
type textarea "Selge"
type textarea "Clear"
type textarea "Selge,"
type textarea "Clear,"
type textarea "Selge, palun"
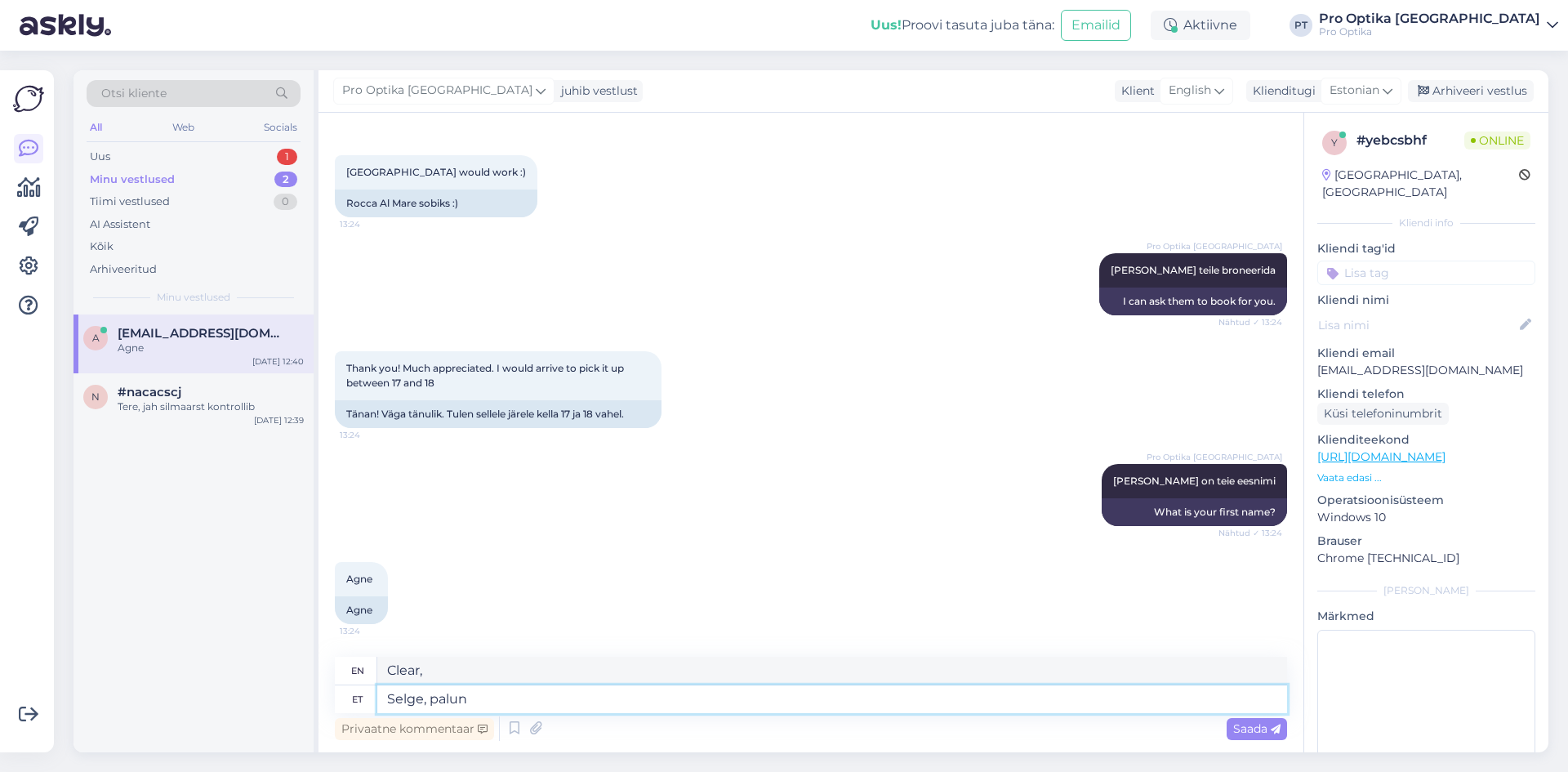
type textarea "Clear, please."
type textarea "Selge, palun k]rvale ne"
type textarea "Okay, please step aside."
type textarea "Selge, palun k]rvale need t"
type textarea "Okay, please put these aside."
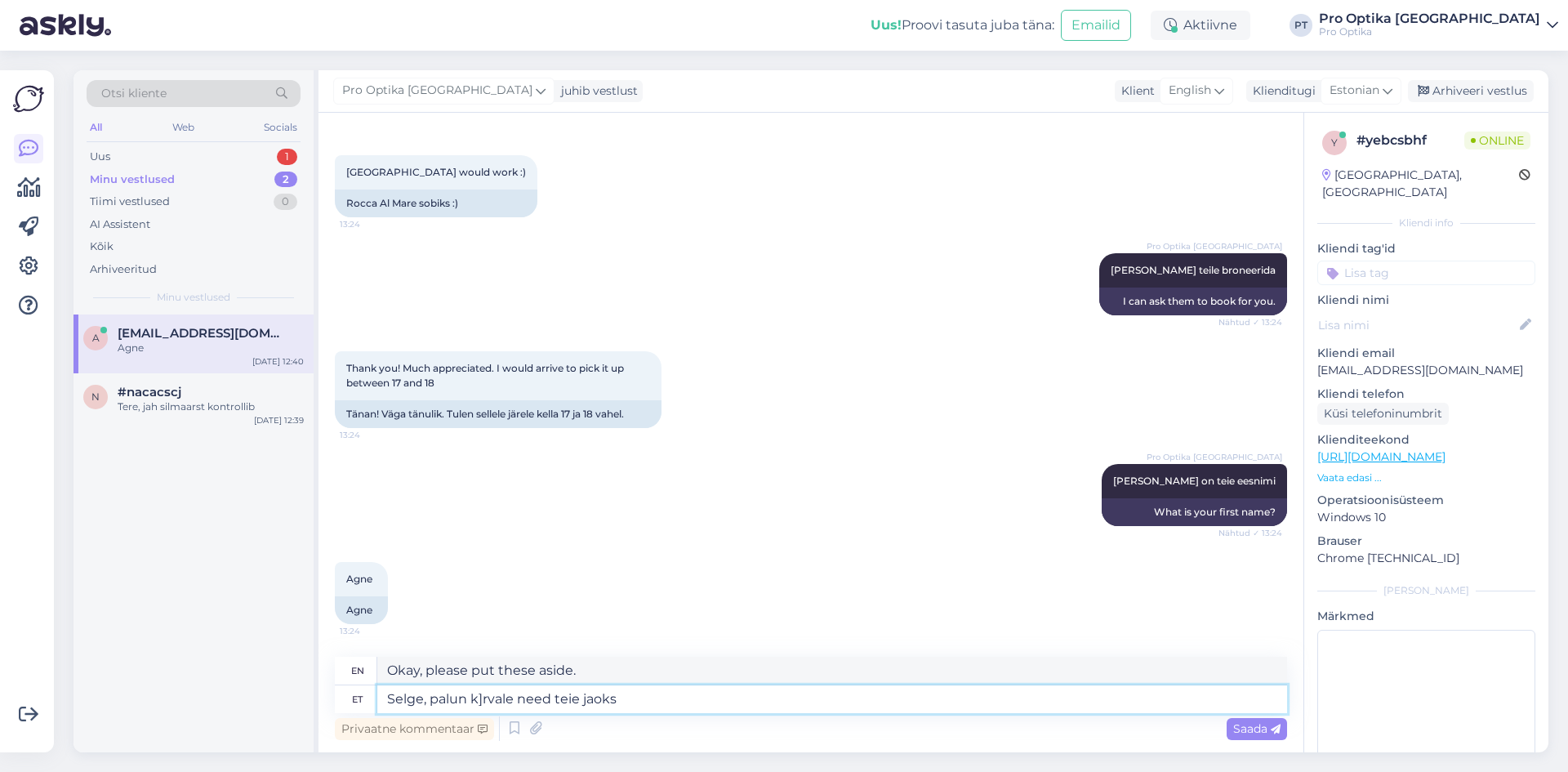
type textarea "Selge, palun k]rvale need teie jaoks p"
type textarea "Okay, please put them aside for you."
type textarea "Selge, palun k]rvale need teie jaoks panna"
click at [1244, 724] on span "Saada" at bounding box center [1258, 728] width 48 height 15
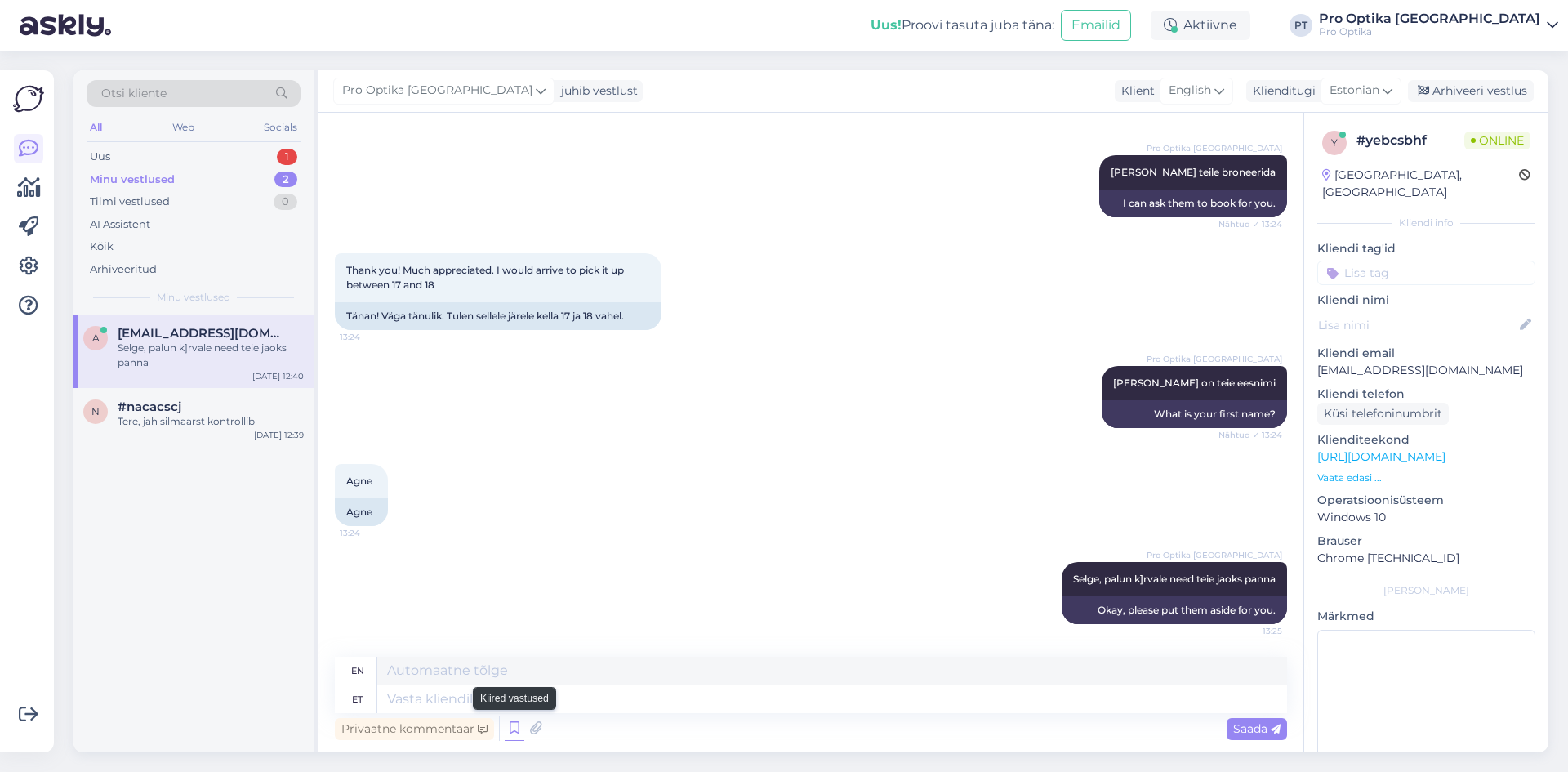
click at [520, 736] on icon at bounding box center [514, 728] width 20 height 25
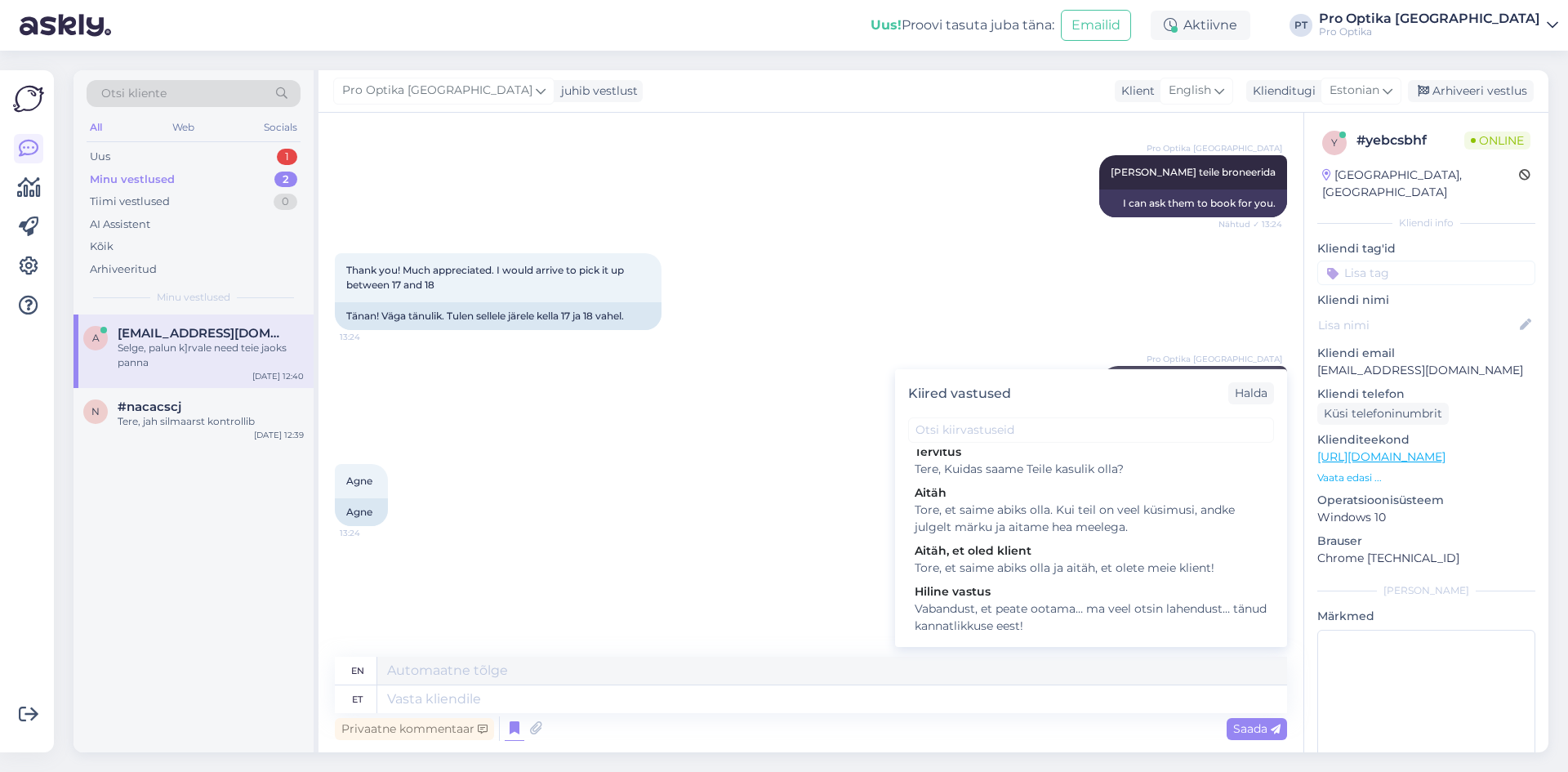
scroll to position [491, 0]
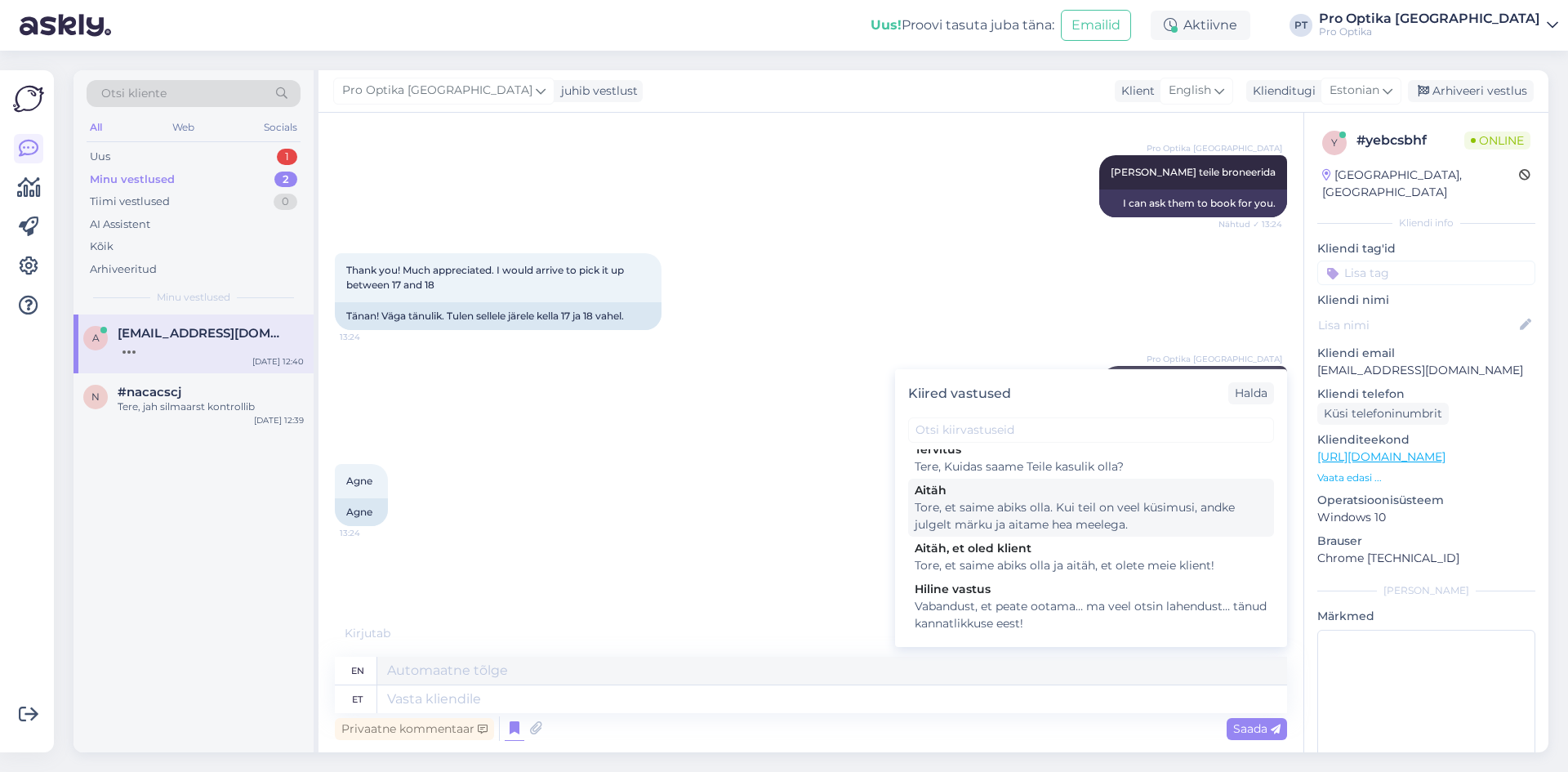
click at [1044, 533] on div "Tore, et saime abiks olla. Kui teil on veel küsimusi, andke julgelt märku ja ai…" at bounding box center [1091, 516] width 353 height 35
type textarea "Glad we could be of help. If you have any more questions, feel free to let us k…"
type textarea "Tore, et saime abiks olla. Kui teil on veel küsimusi, andke julgelt märku ja ai…"
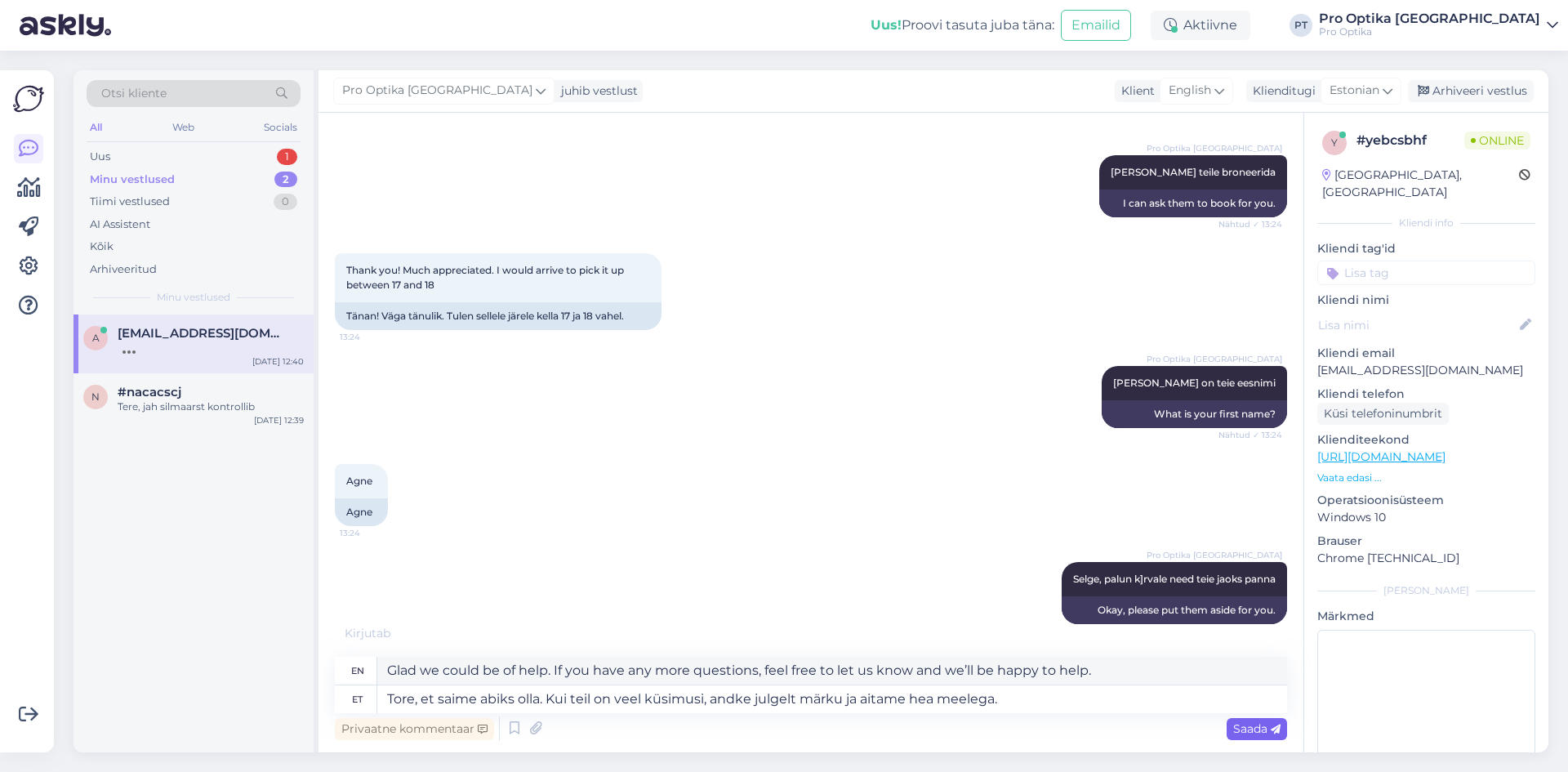
click at [1251, 736] on div "Saada" at bounding box center [1257, 728] width 60 height 22
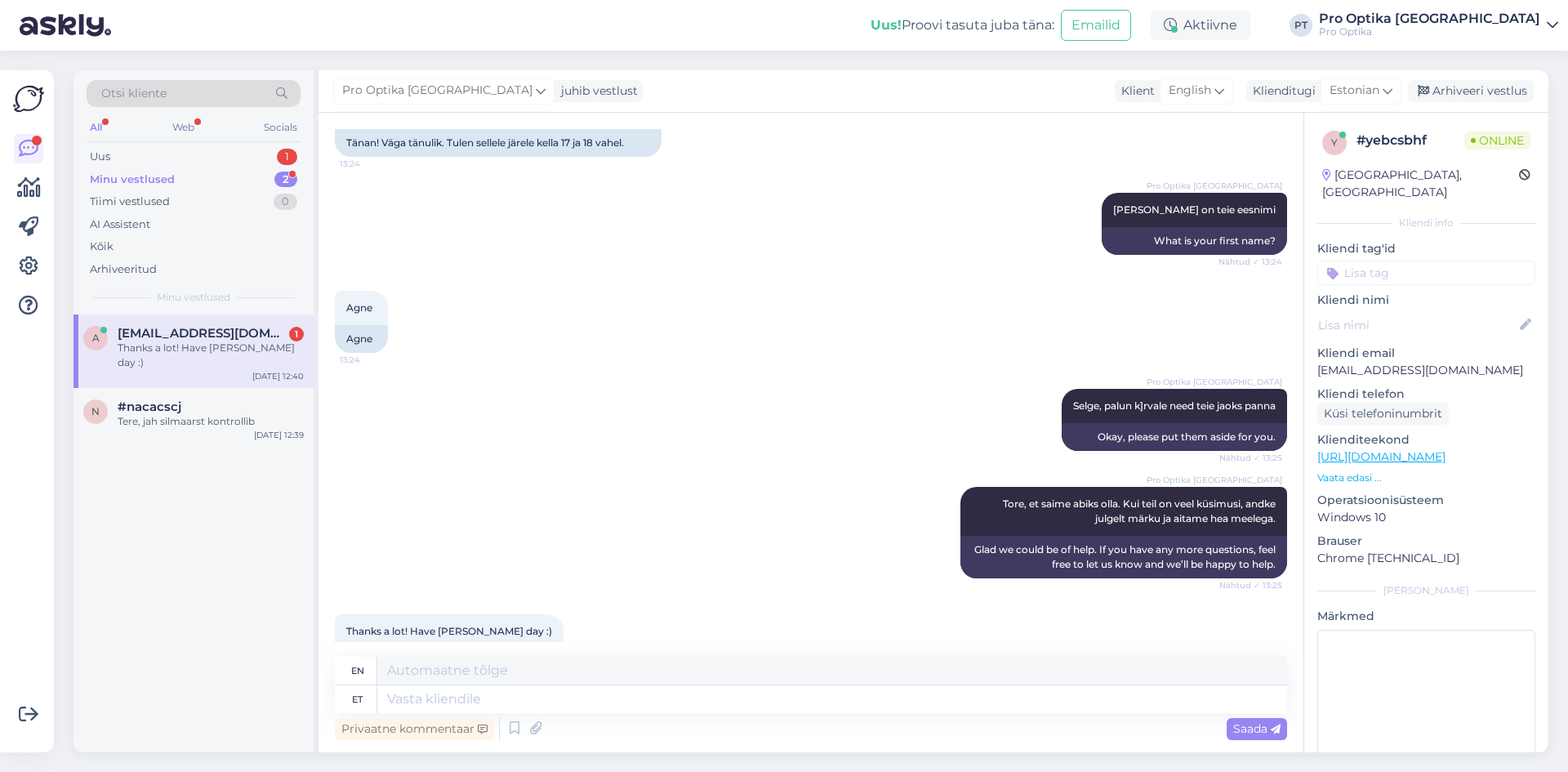
scroll to position [1094, 0]
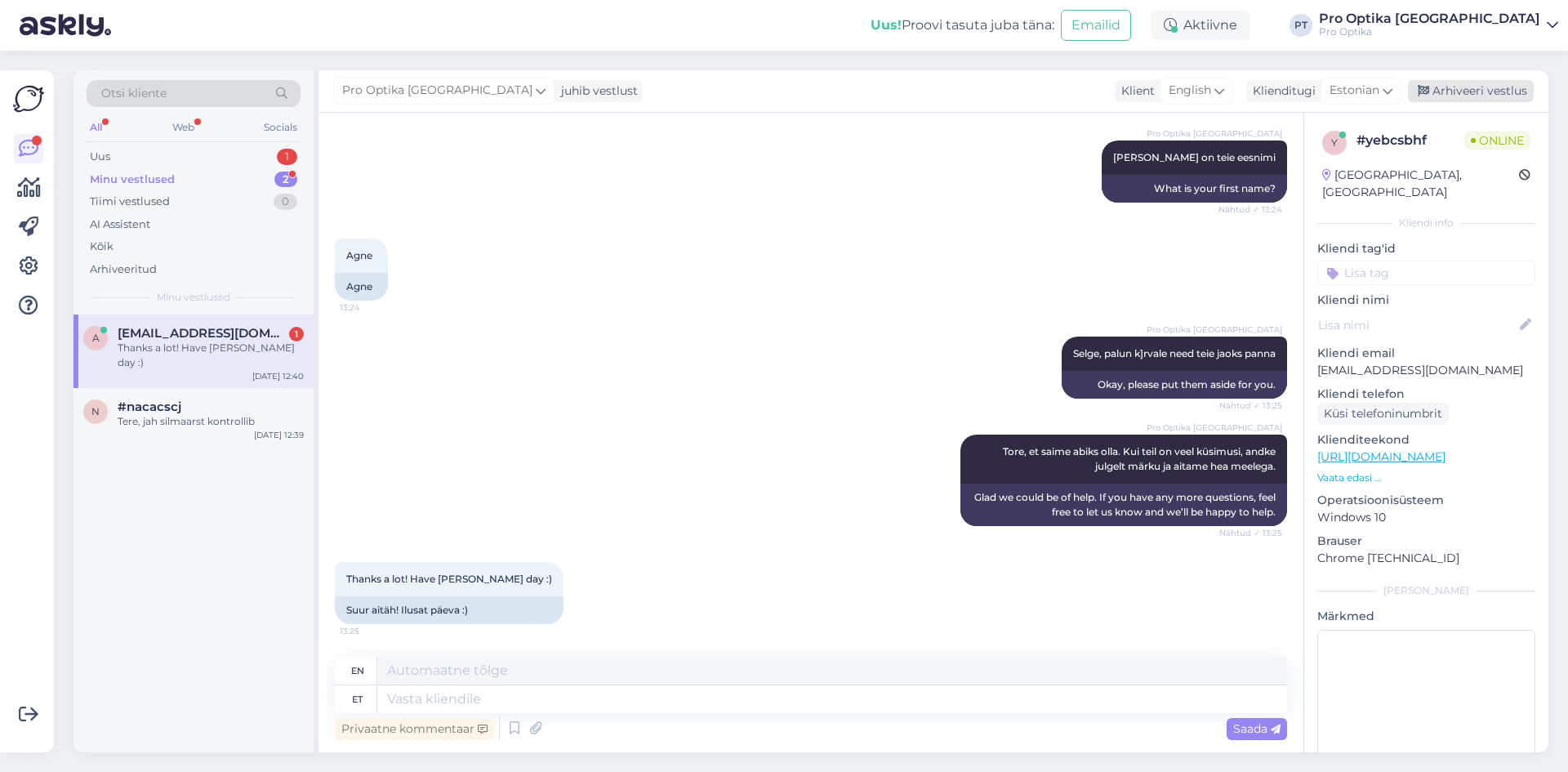
click at [1504, 91] on div "Arhiveeri vestlus" at bounding box center [1471, 91] width 126 height 22
